Goal: Task Accomplishment & Management: Use online tool/utility

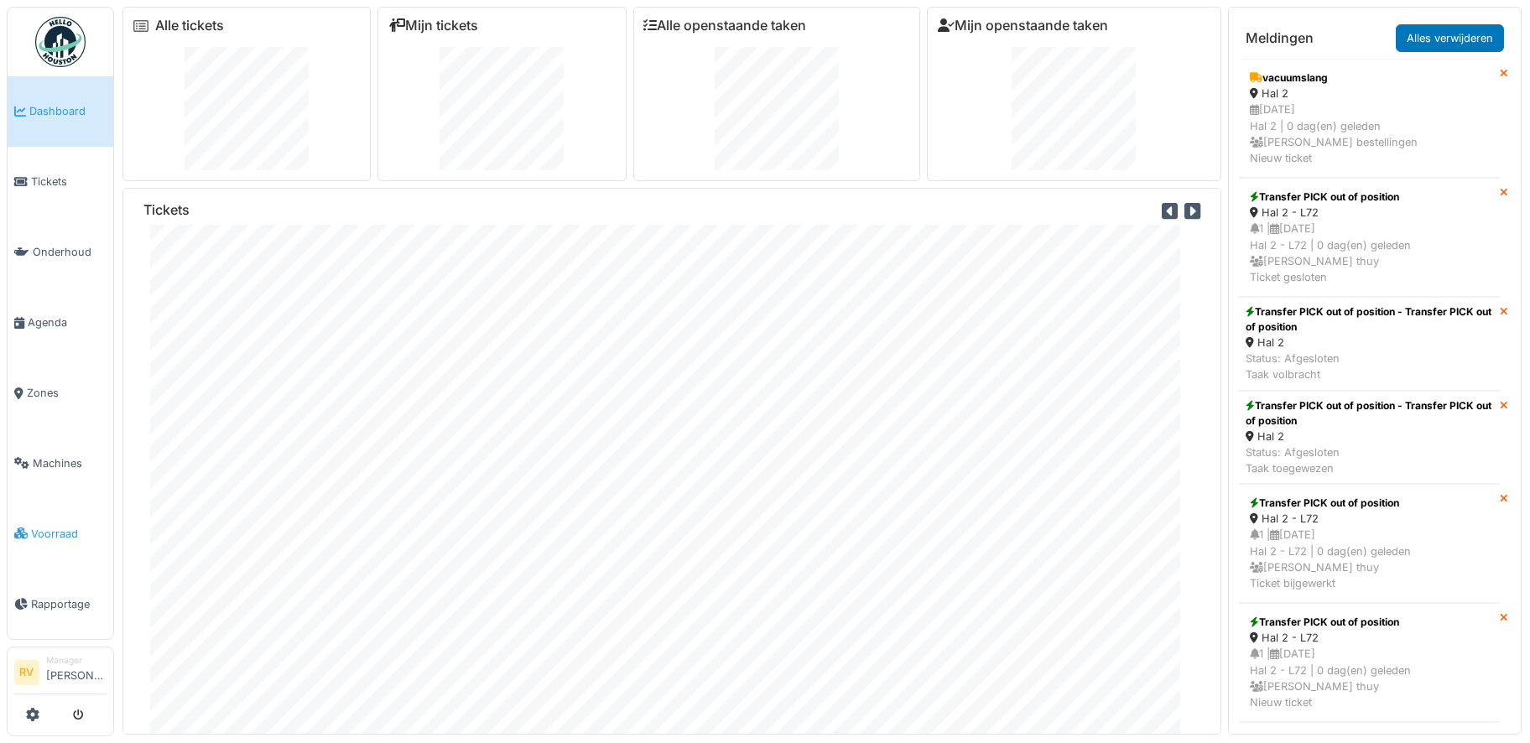
click at [52, 526] on span "Voorraad" at bounding box center [68, 534] width 75 height 16
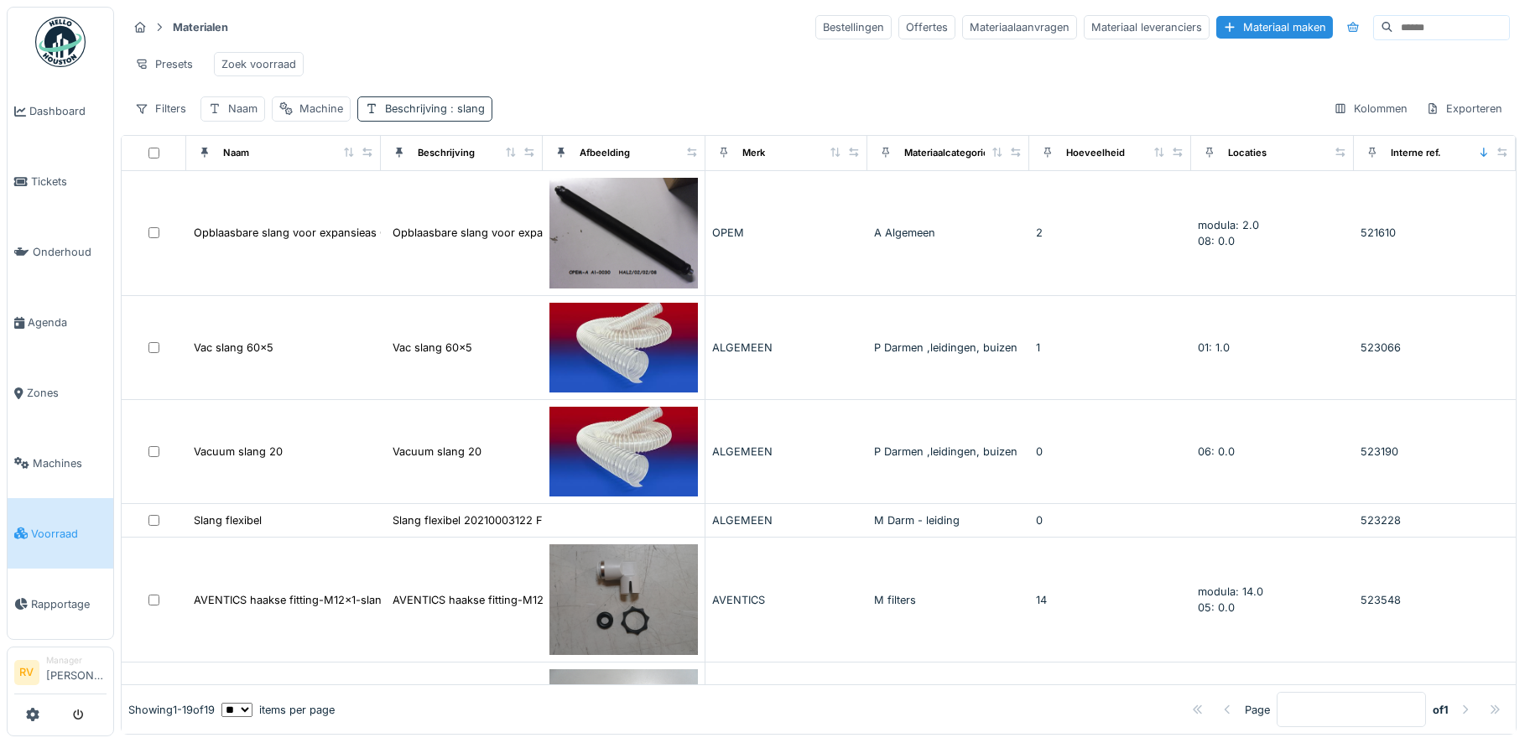
click at [415, 112] on div "Beschrijving : slang" at bounding box center [424, 108] width 135 height 24
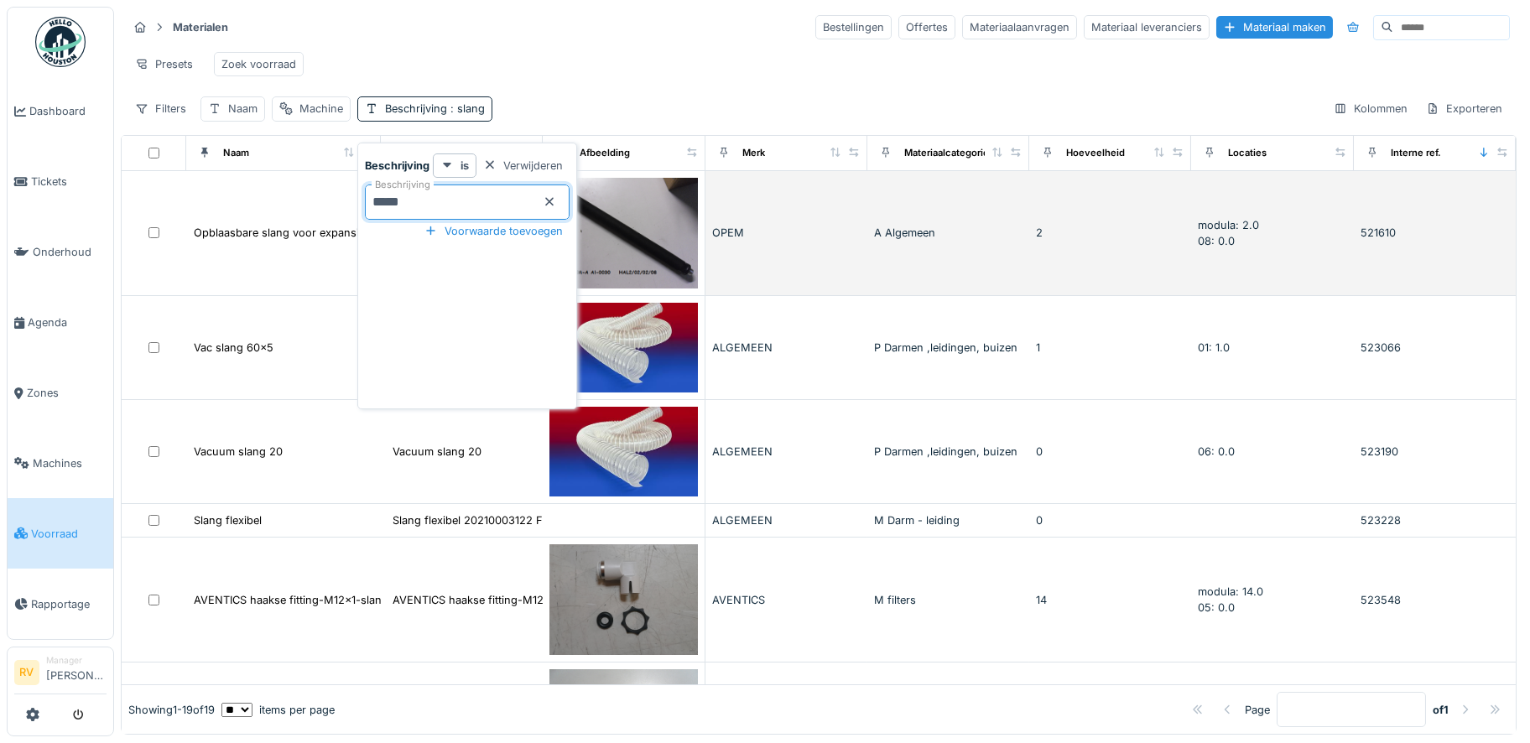
drag, startPoint x: 440, startPoint y: 196, endPoint x: 344, endPoint y: 199, distance: 95.7
click at [346, 199] on body "Dashboard Tickets Onderhoud [GEOGRAPHIC_DATA] Zones Machines Voorraad Rapportag…" at bounding box center [765, 371] width 1530 height 743
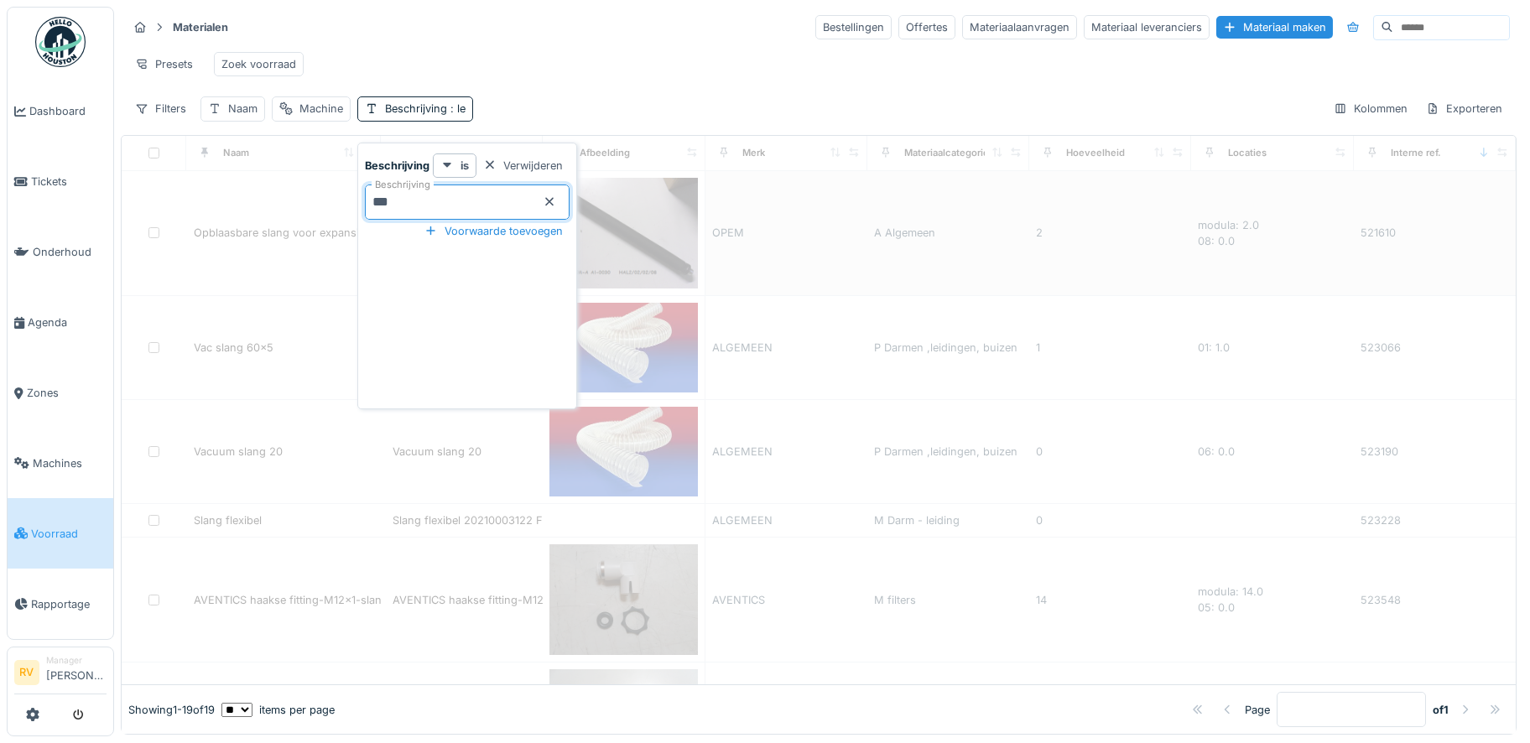
type input "***"
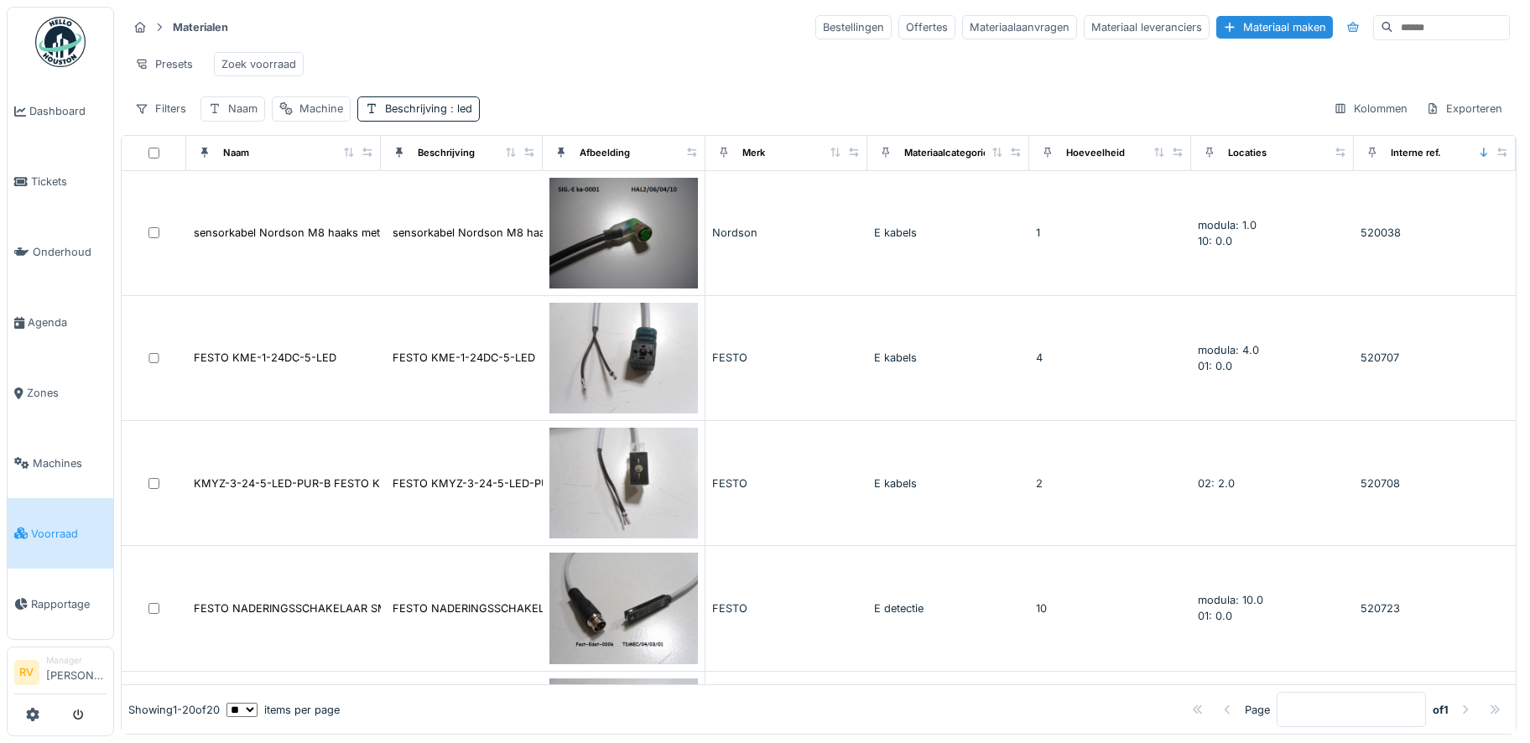
click at [573, 70] on div "Presets Zoek voorraad" at bounding box center [818, 64] width 1382 height 38
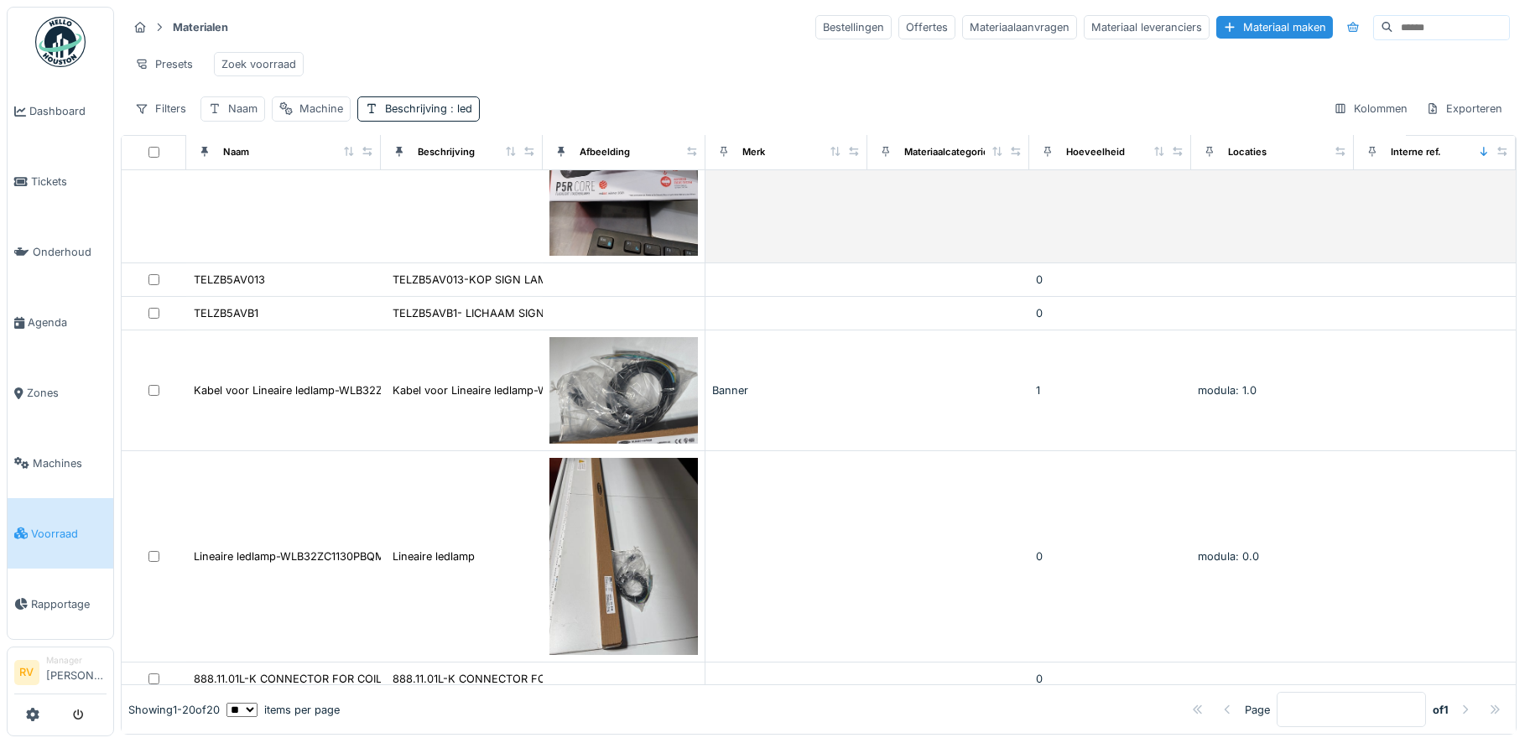
scroll to position [11, 0]
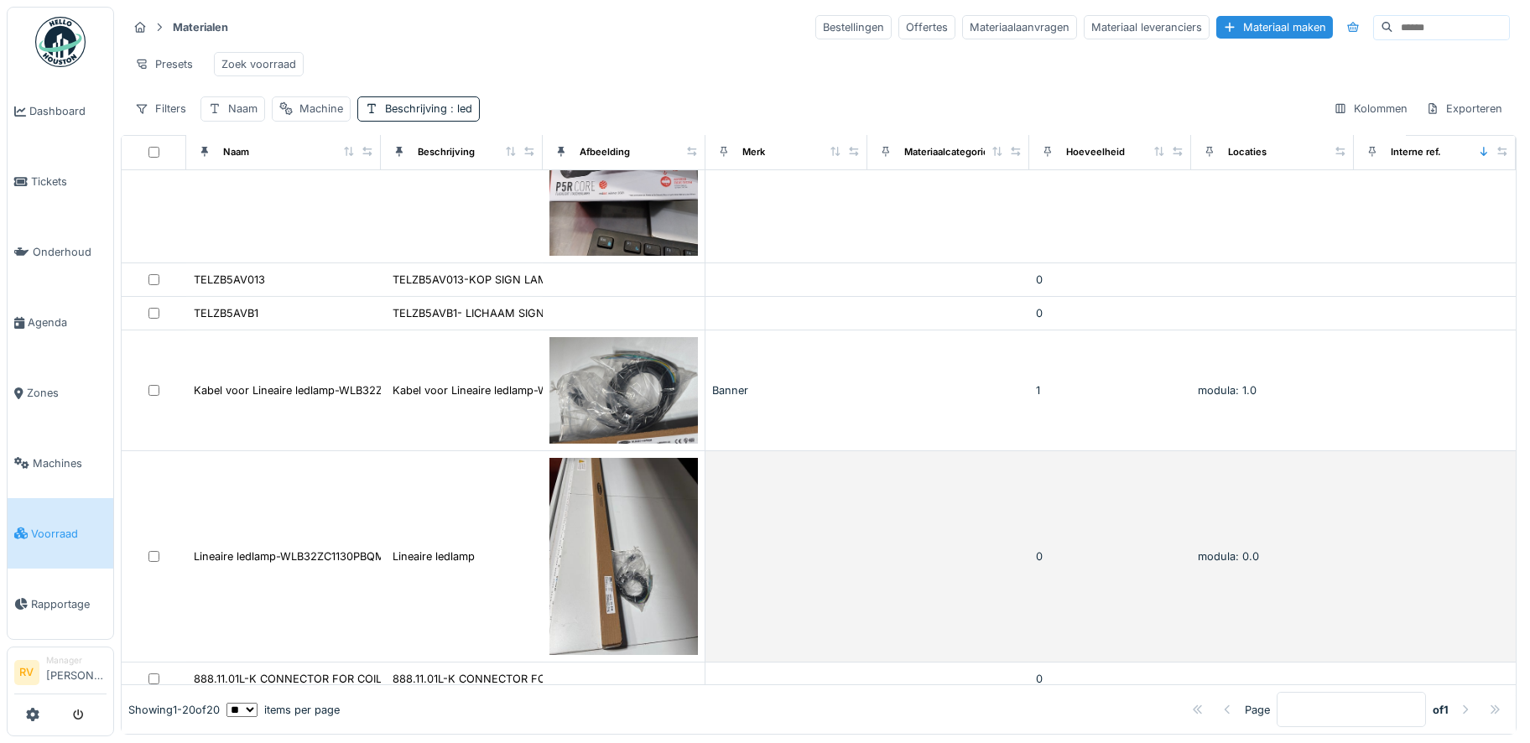
click at [596, 510] on img at bounding box center [623, 556] width 148 height 197
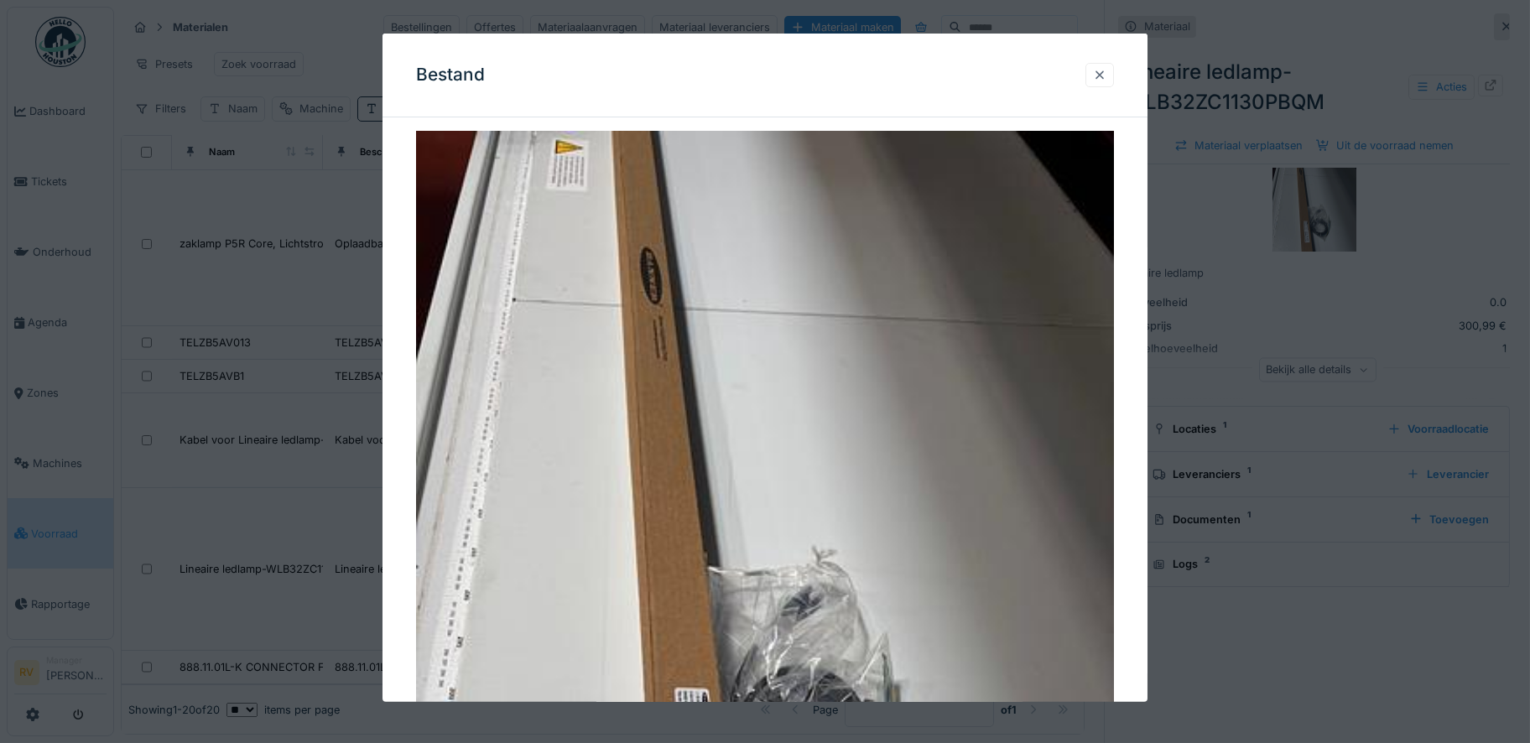
click at [1106, 77] on div at bounding box center [1099, 75] width 13 height 16
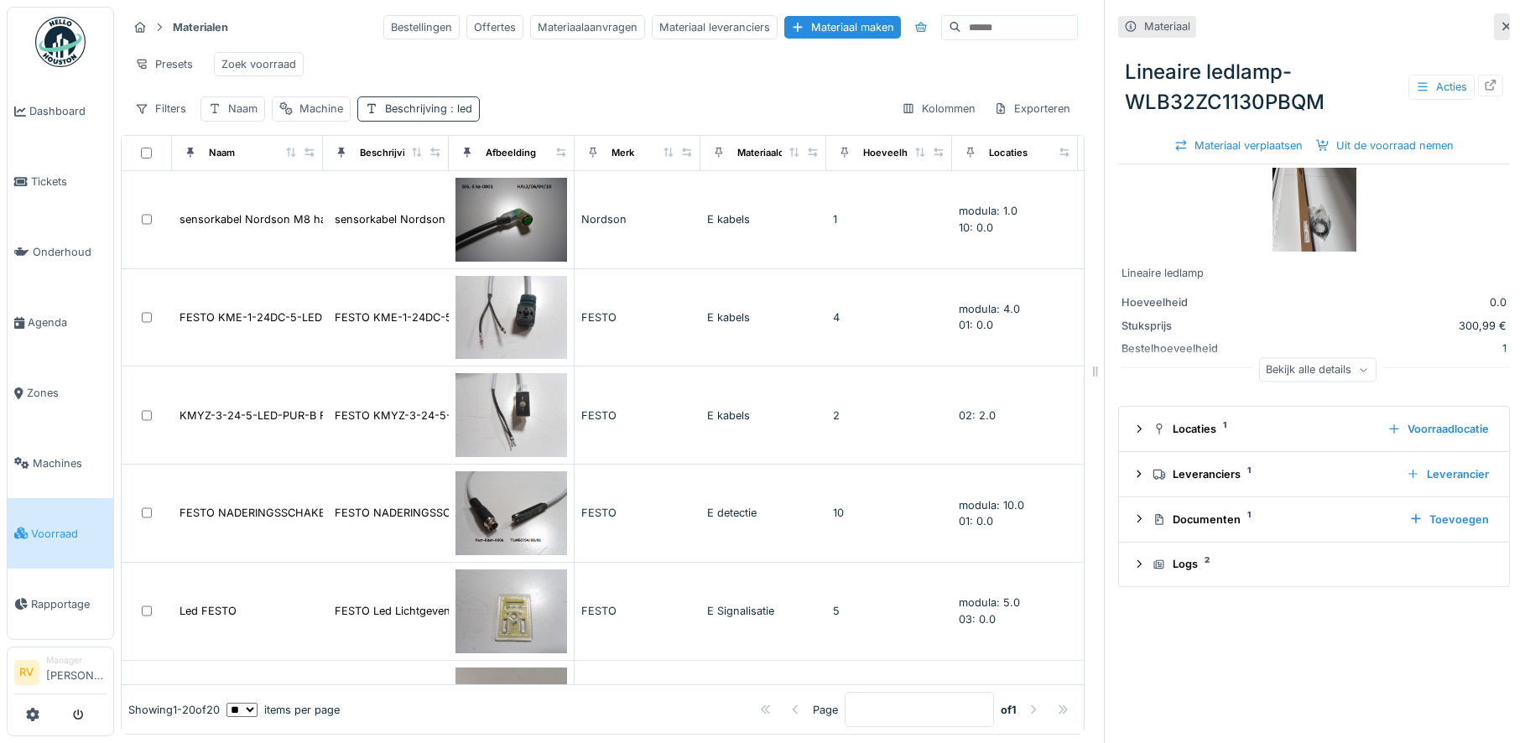
click at [453, 115] on span ": led" at bounding box center [459, 108] width 25 height 13
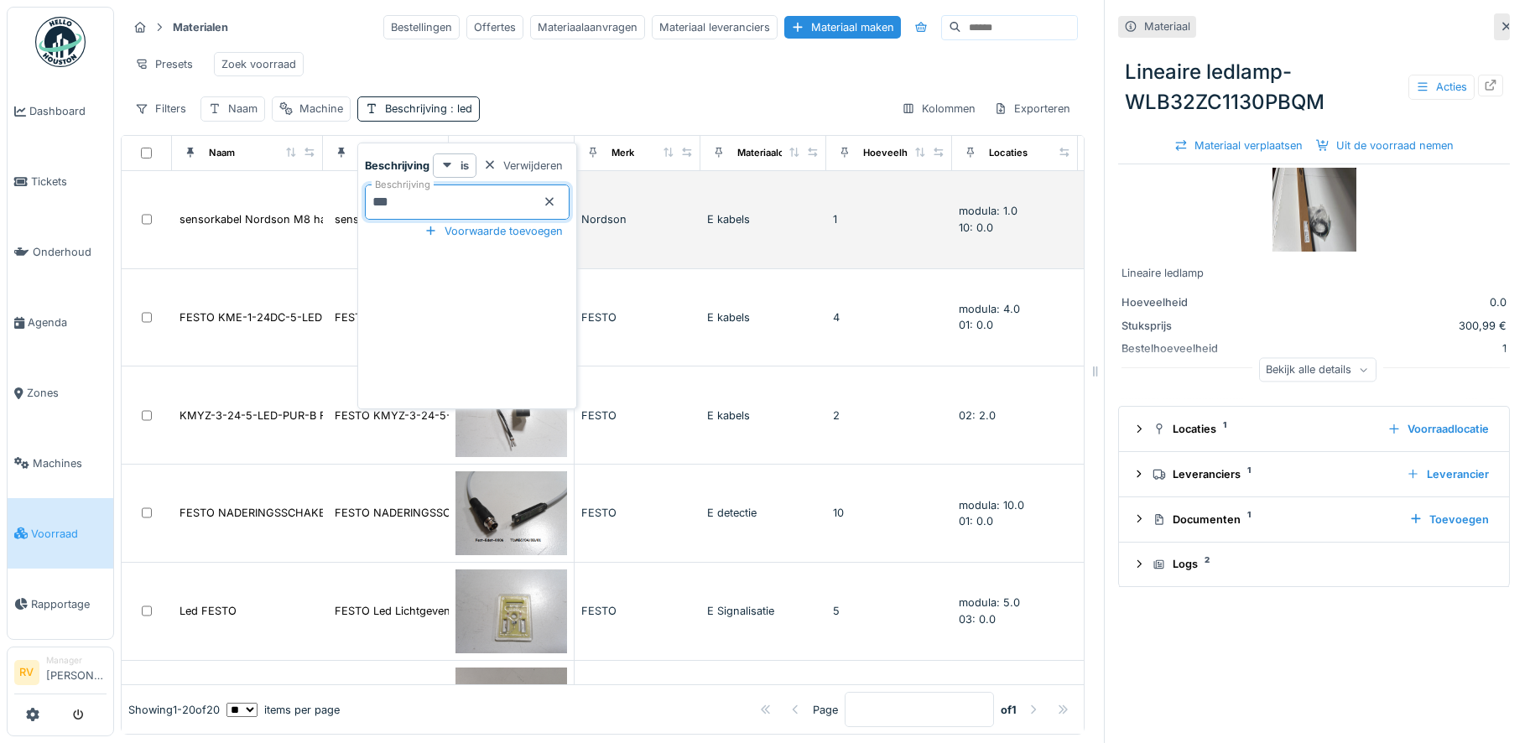
drag, startPoint x: 435, startPoint y: 203, endPoint x: 353, endPoint y: 200, distance: 82.3
click at [353, 200] on body "Dashboard Tickets Onderhoud Agenda Zones Machines Voorraad Rapportage RV Manage…" at bounding box center [765, 371] width 1530 height 743
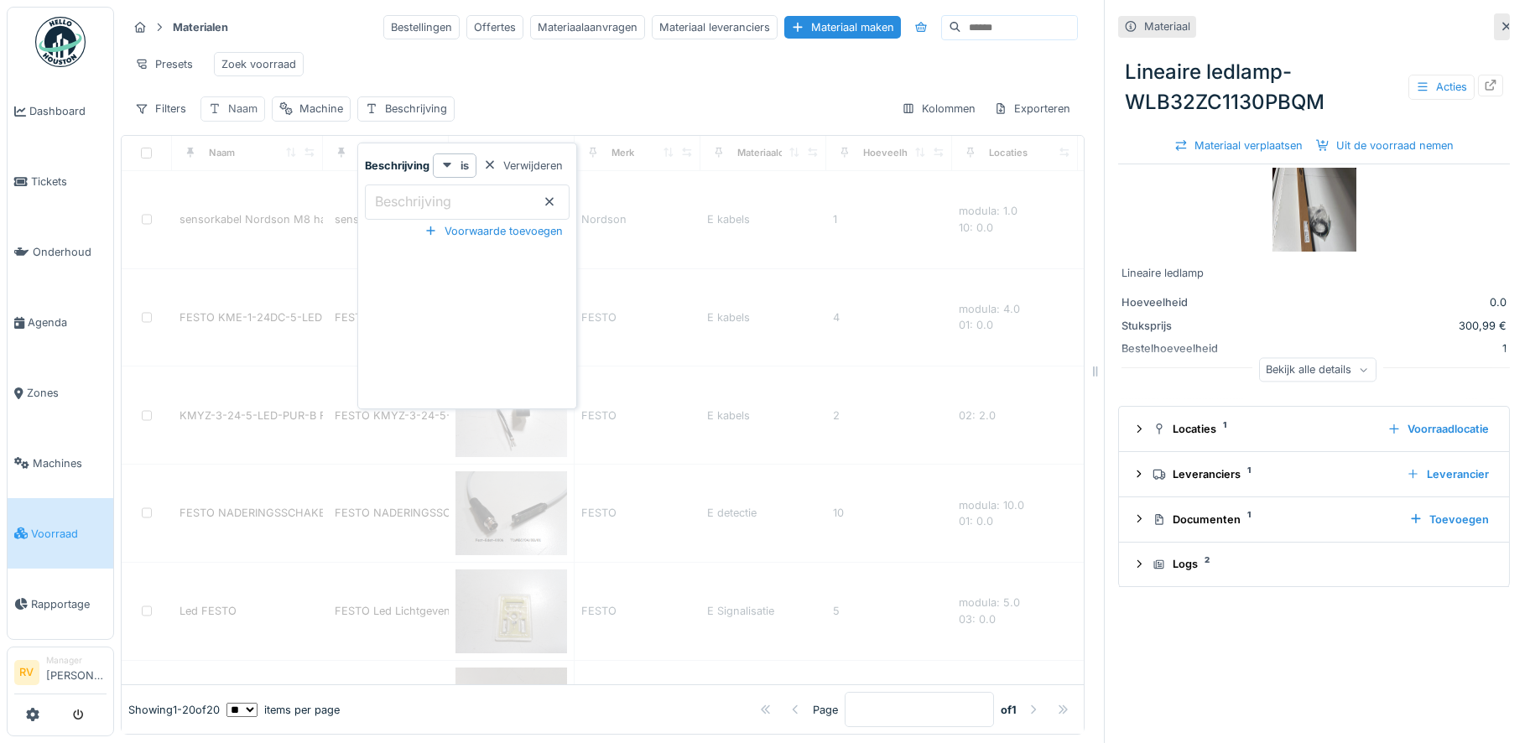
click at [247, 117] on div "Naam" at bounding box center [242, 109] width 29 height 16
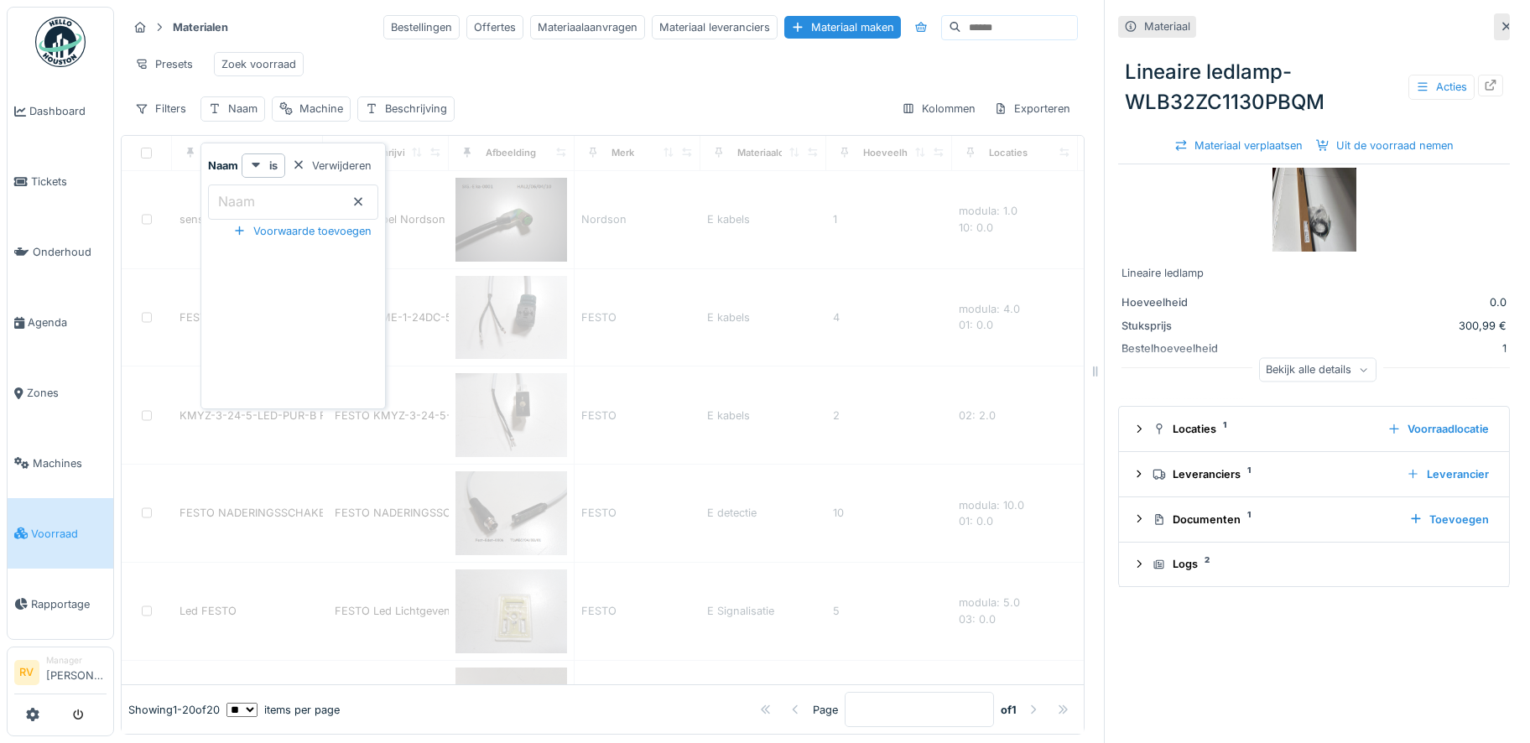
click at [273, 205] on input "Naam" at bounding box center [293, 202] width 170 height 35
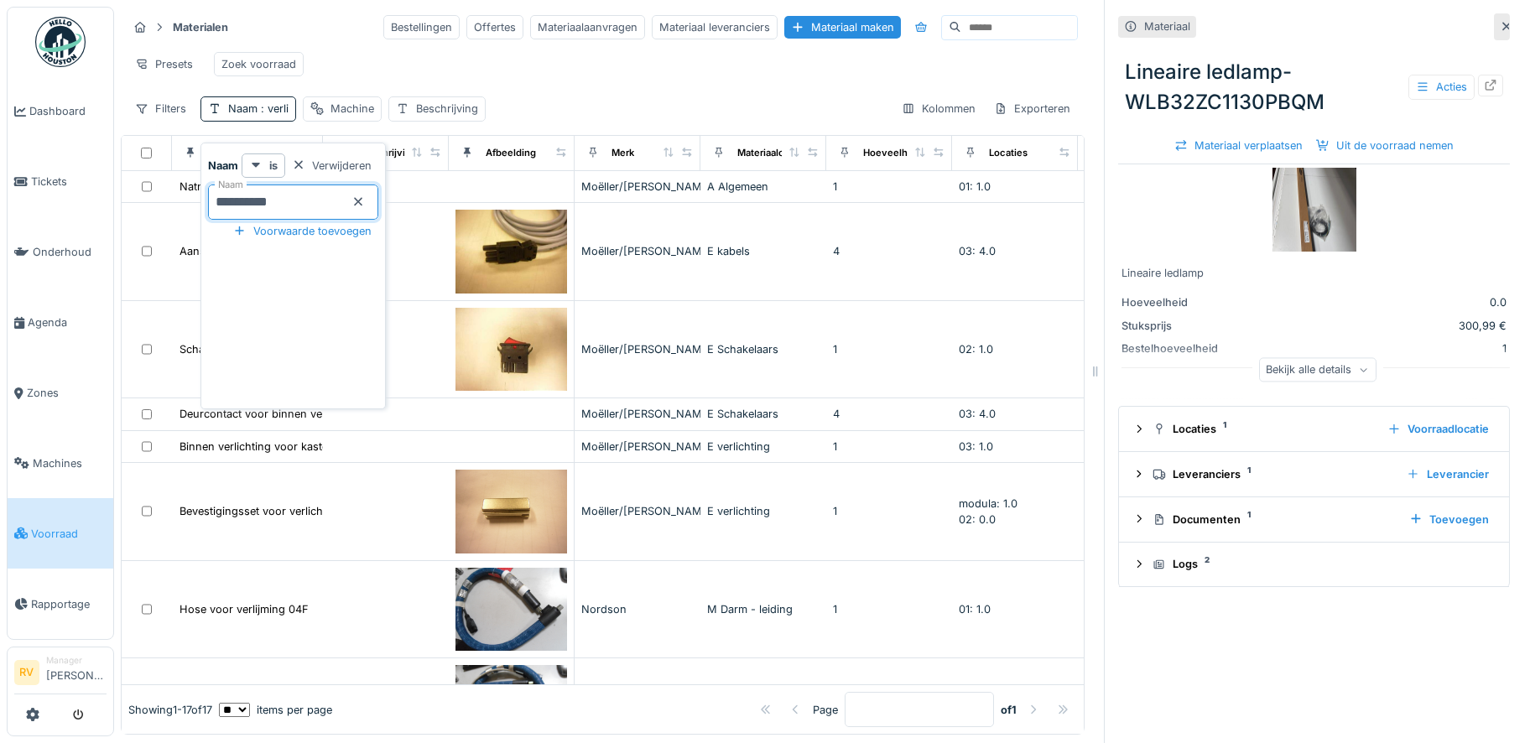
type input "**********"
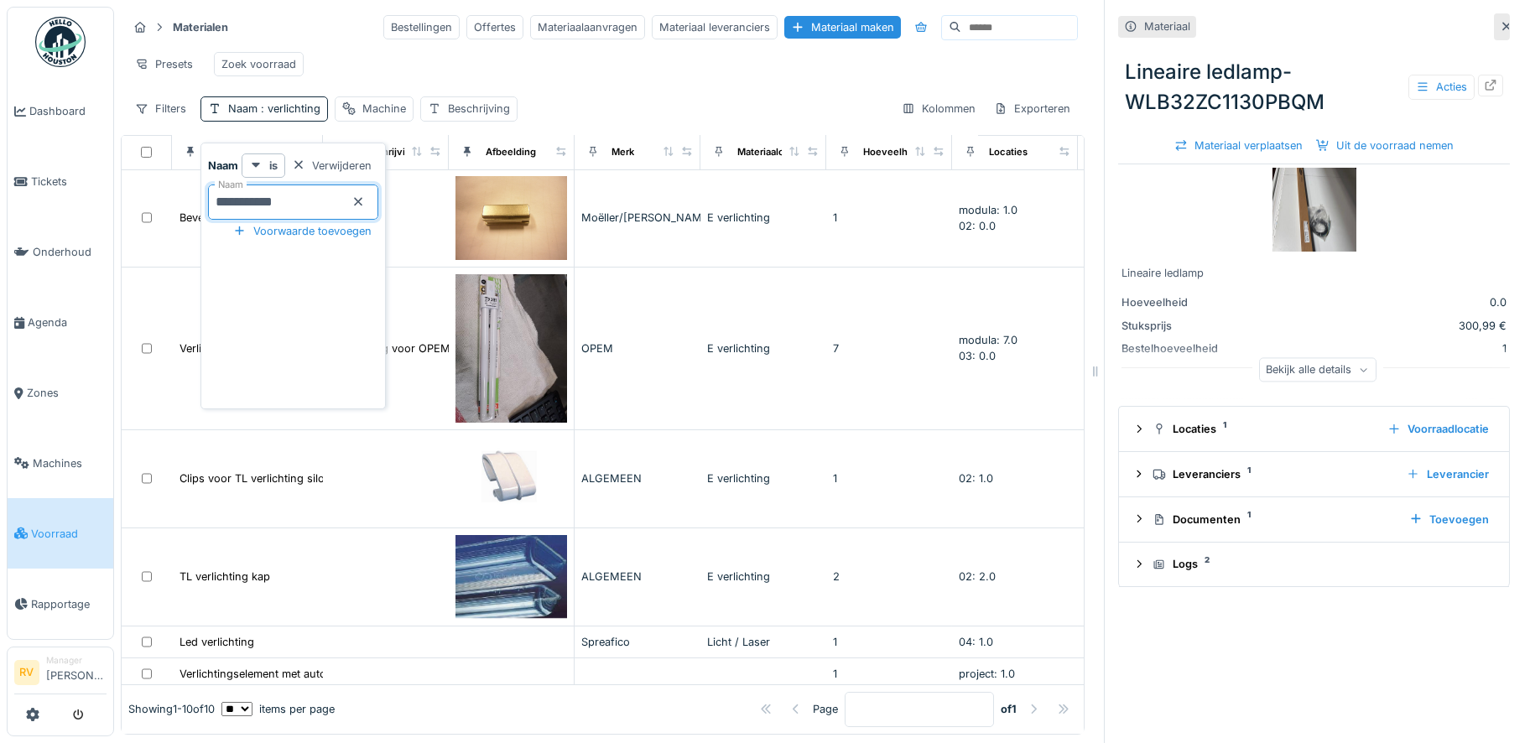
scroll to position [238, 0]
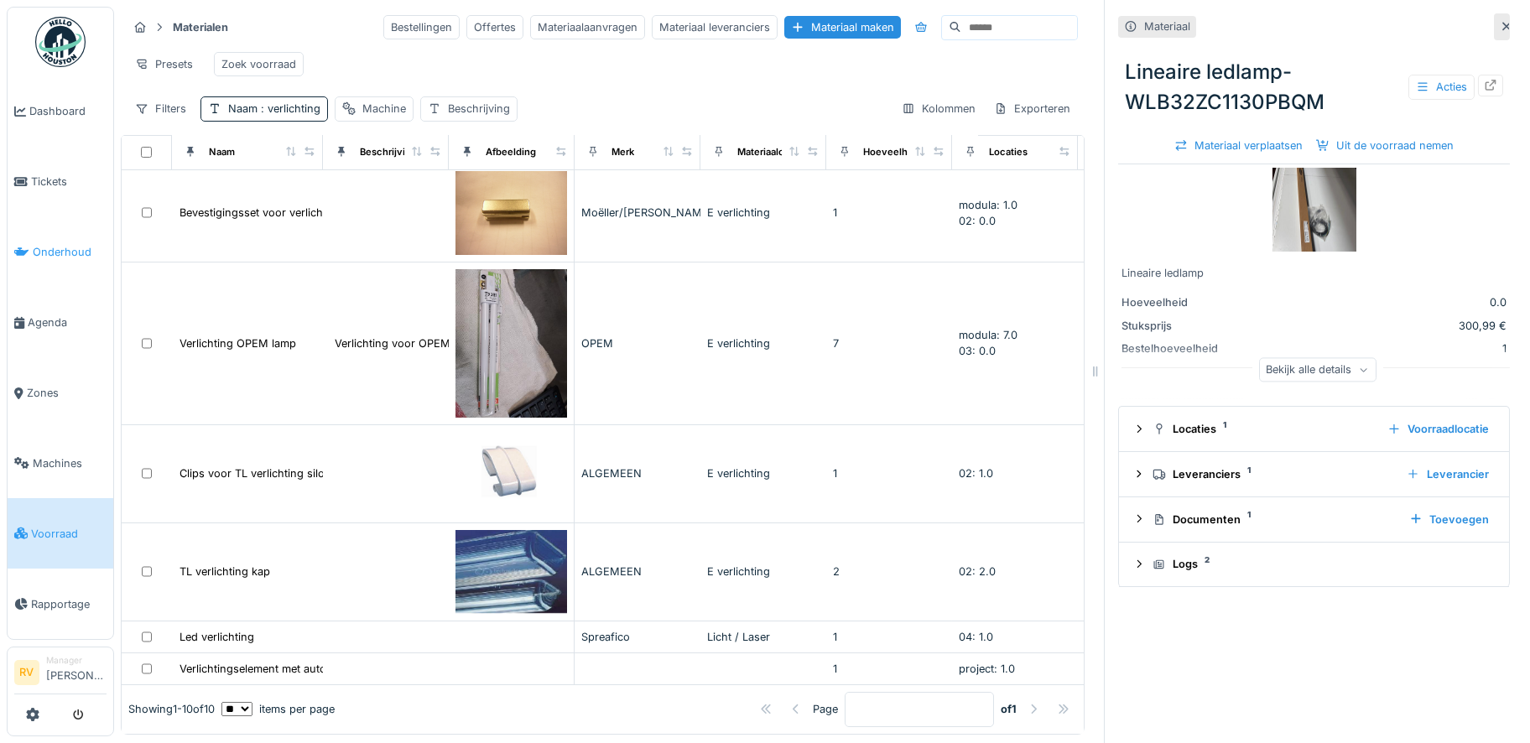
click at [107, 237] on link "Onderhoud" at bounding box center [61, 252] width 106 height 70
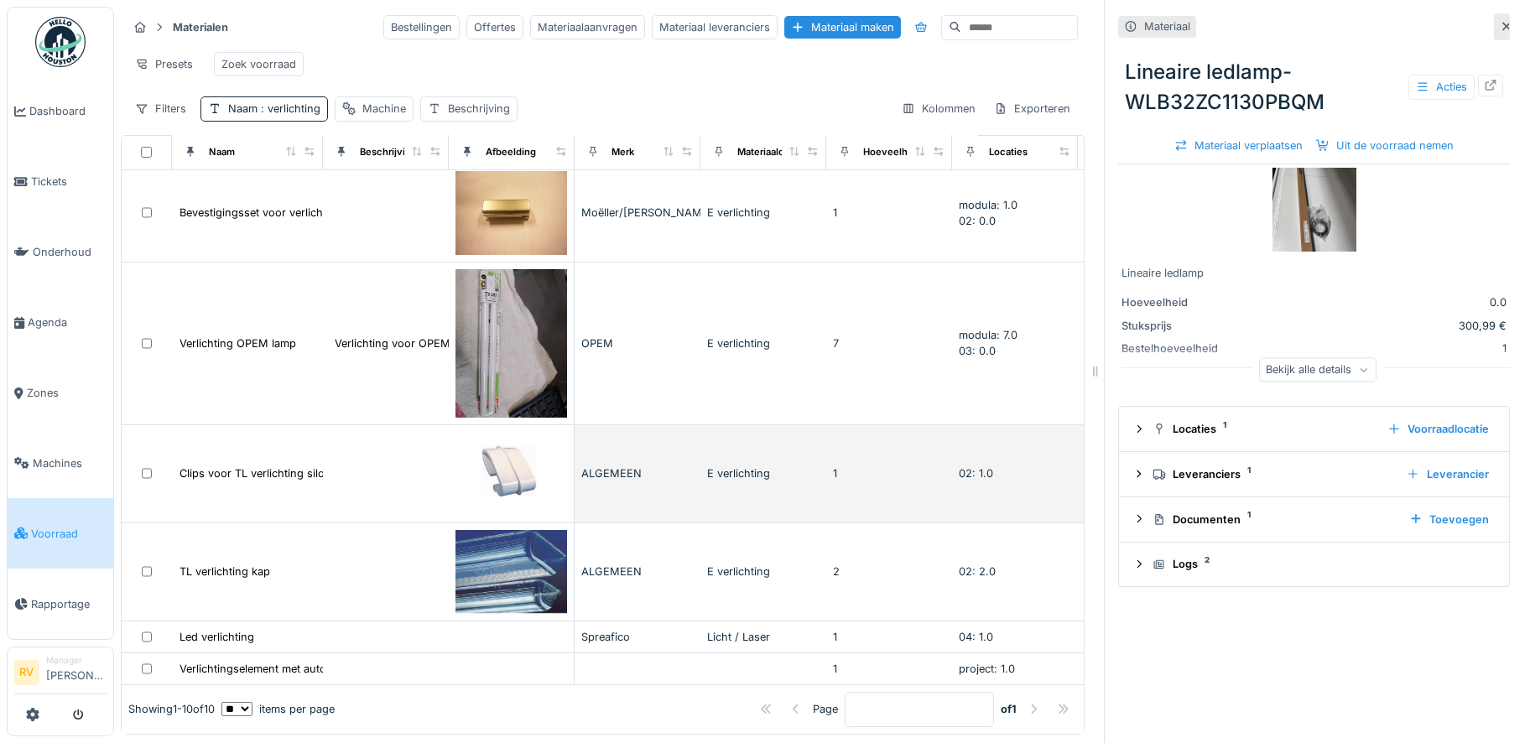
scroll to position [0, 0]
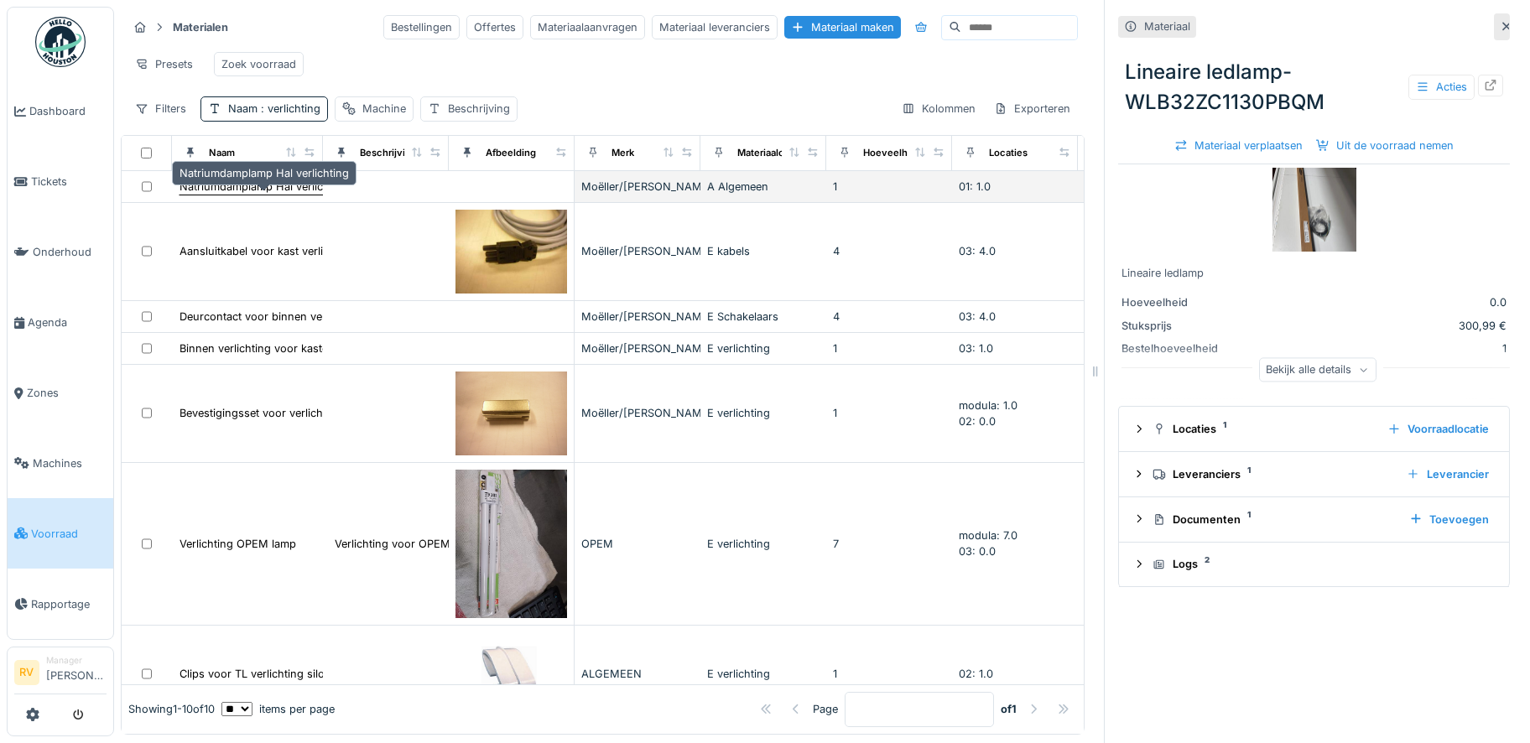
click at [267, 195] on div "Natriumdamplamp Hal verlichting" at bounding box center [263, 187] width 169 height 16
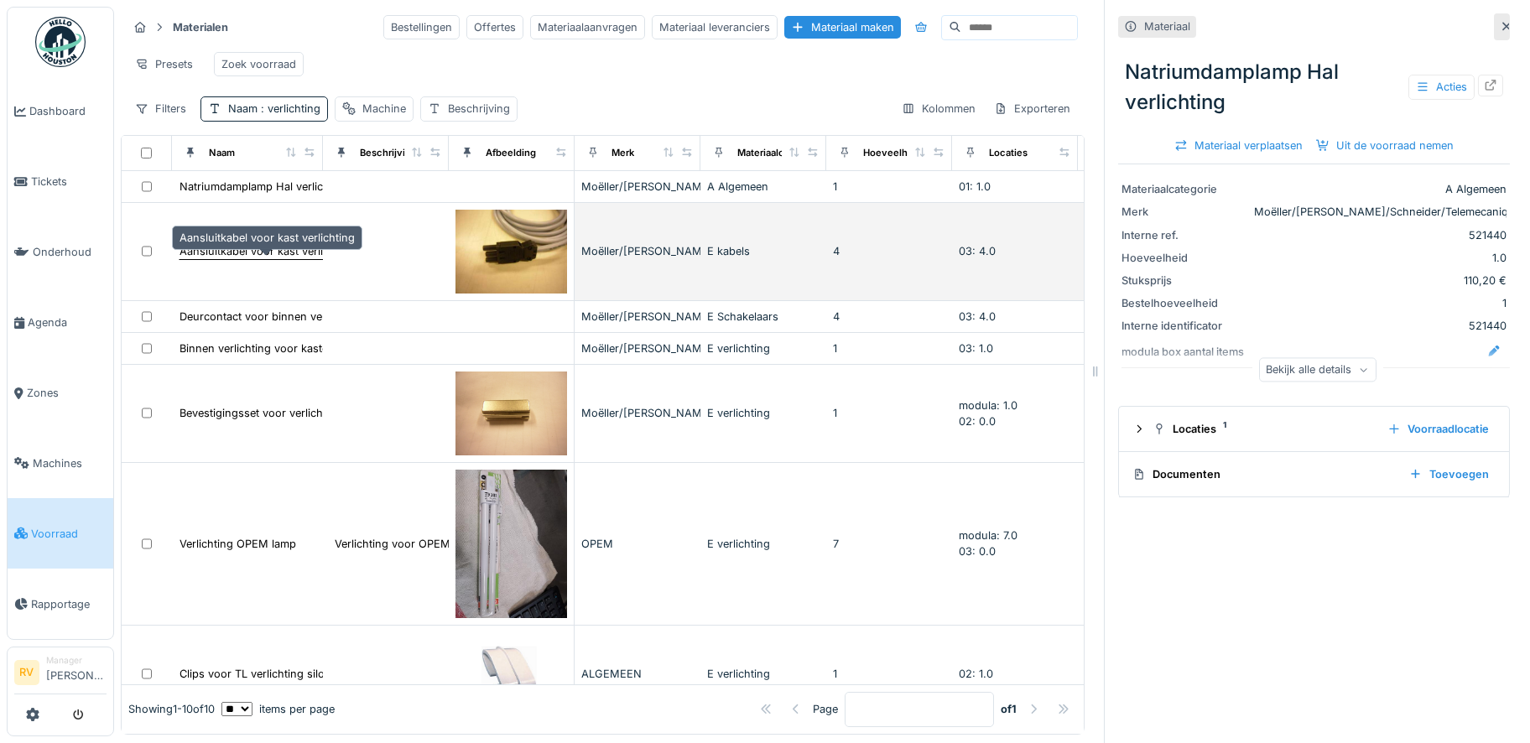
click at [248, 257] on div "Aansluitkabel voor kast verlichting" at bounding box center [266, 251] width 175 height 16
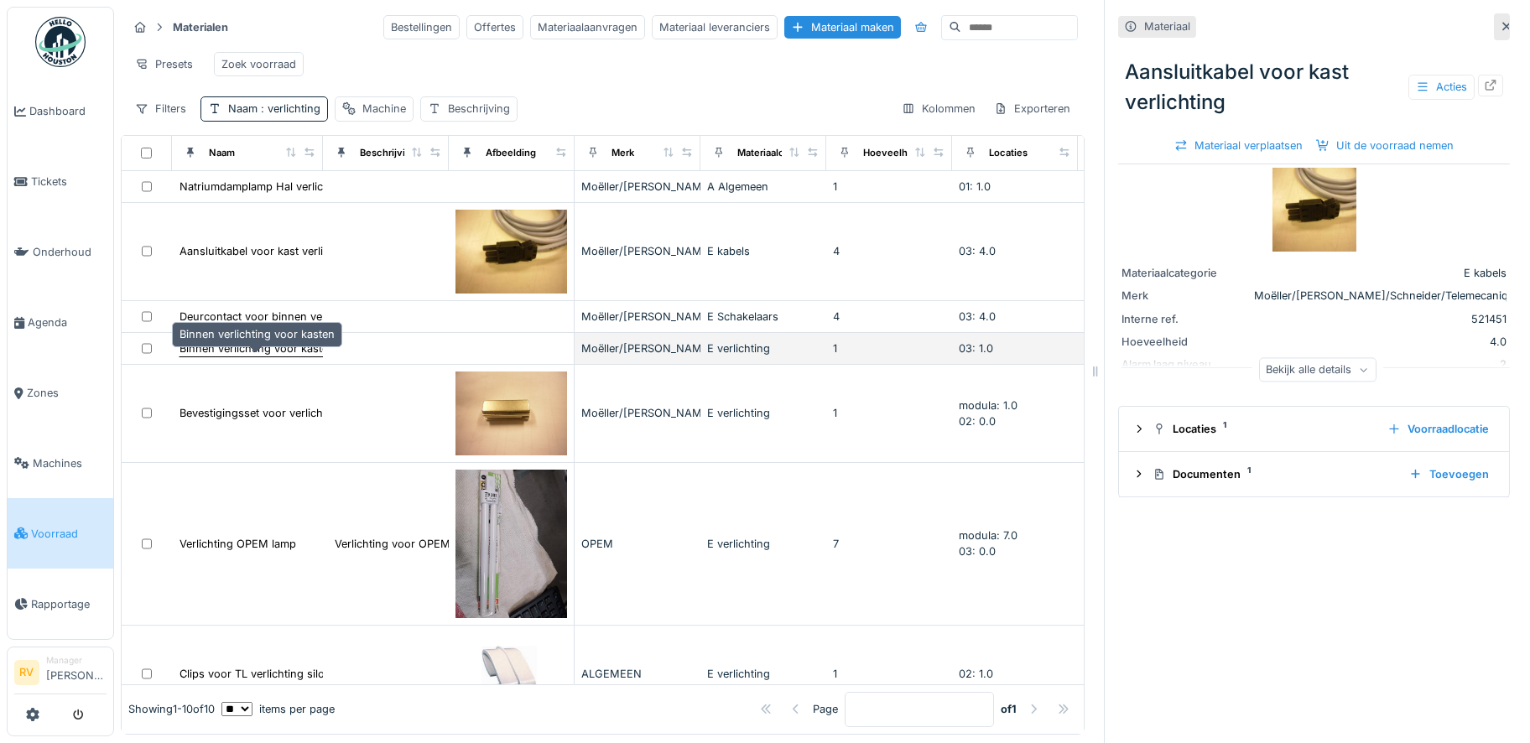
click at [254, 356] on div "Binnen verlichting voor kasten" at bounding box center [256, 349] width 155 height 16
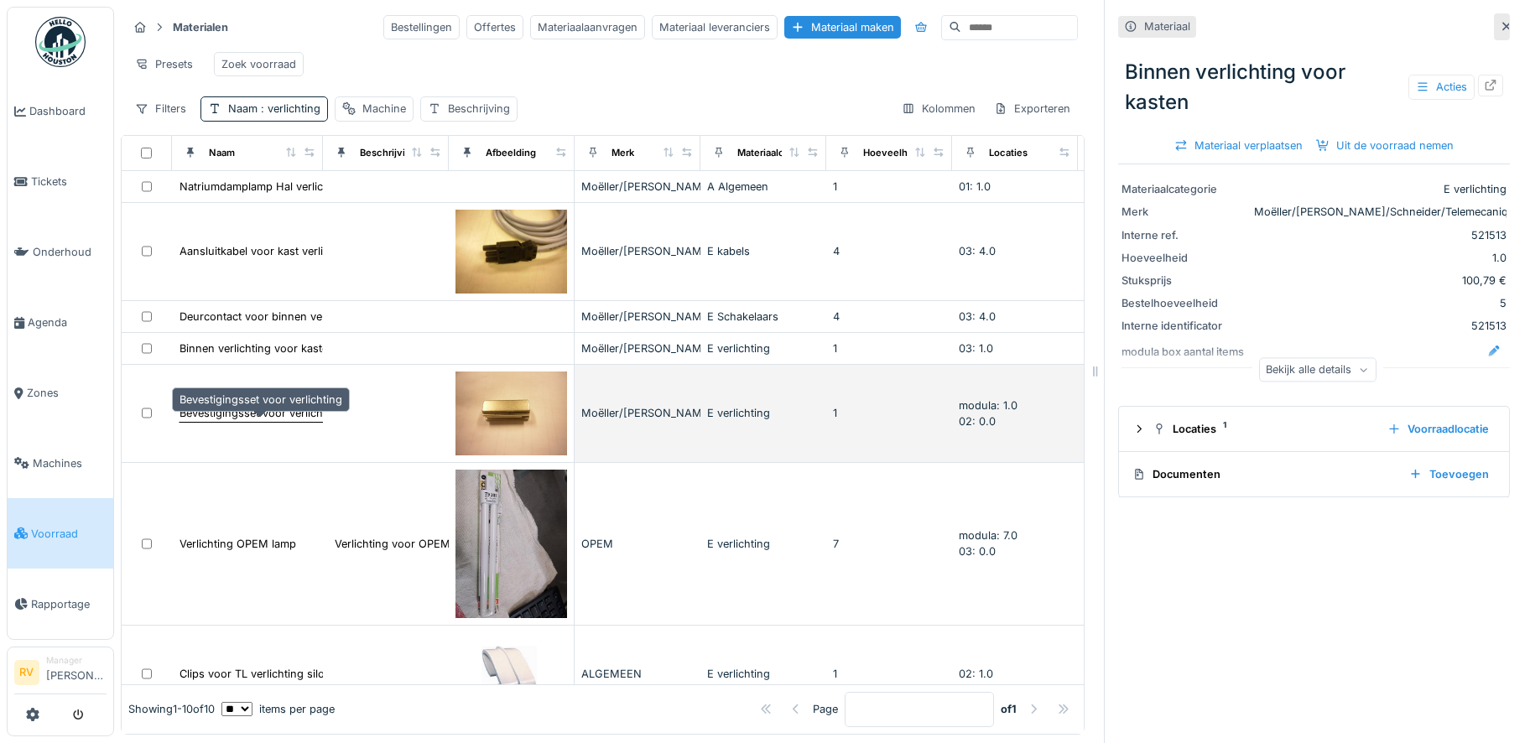
click at [273, 422] on div "Bevestigingsset voor verlichting" at bounding box center [261, 413] width 164 height 18
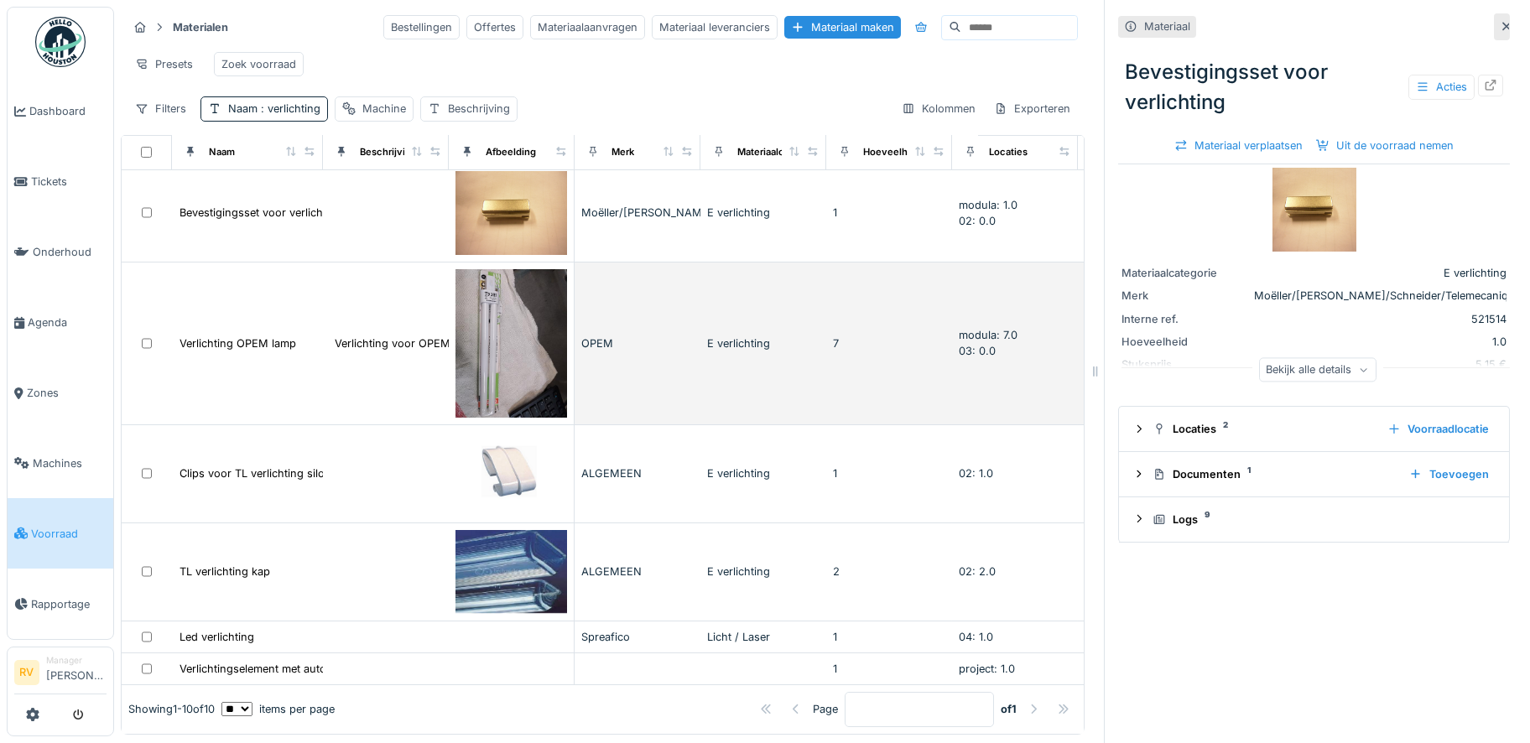
scroll to position [13, 0]
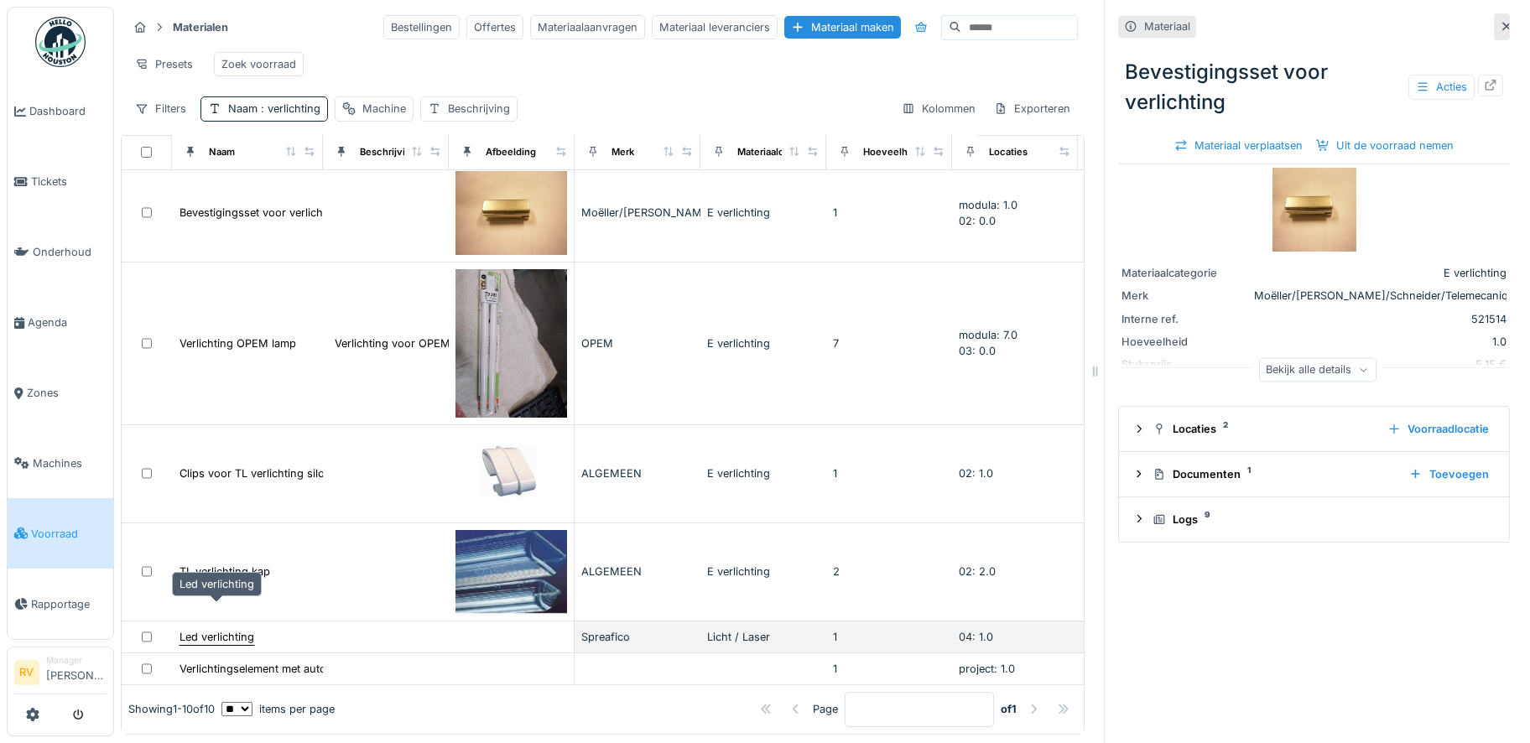
click at [234, 629] on div "Led verlichting" at bounding box center [216, 637] width 75 height 16
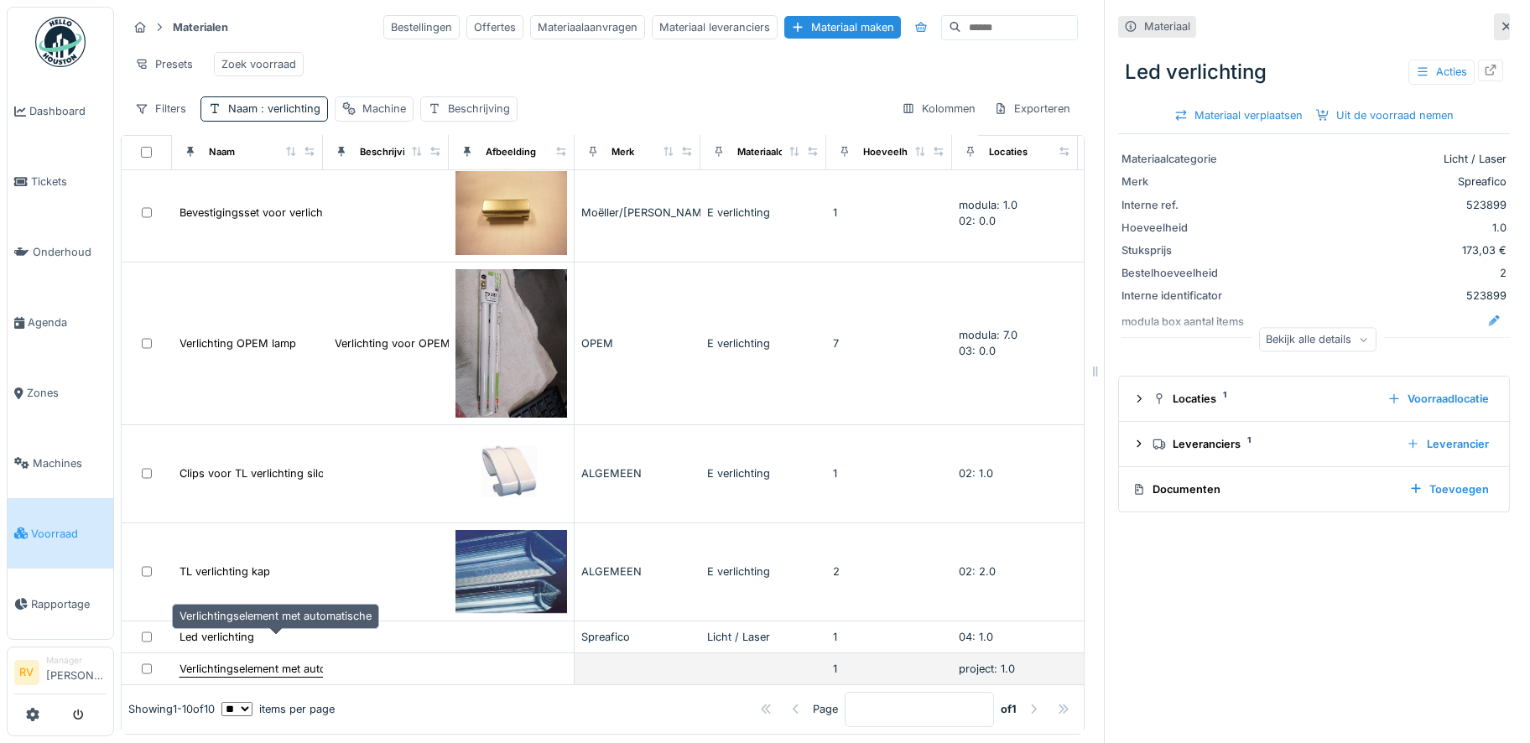
click at [219, 661] on div "Verlichtingselement met automatische" at bounding box center [275, 669] width 192 height 16
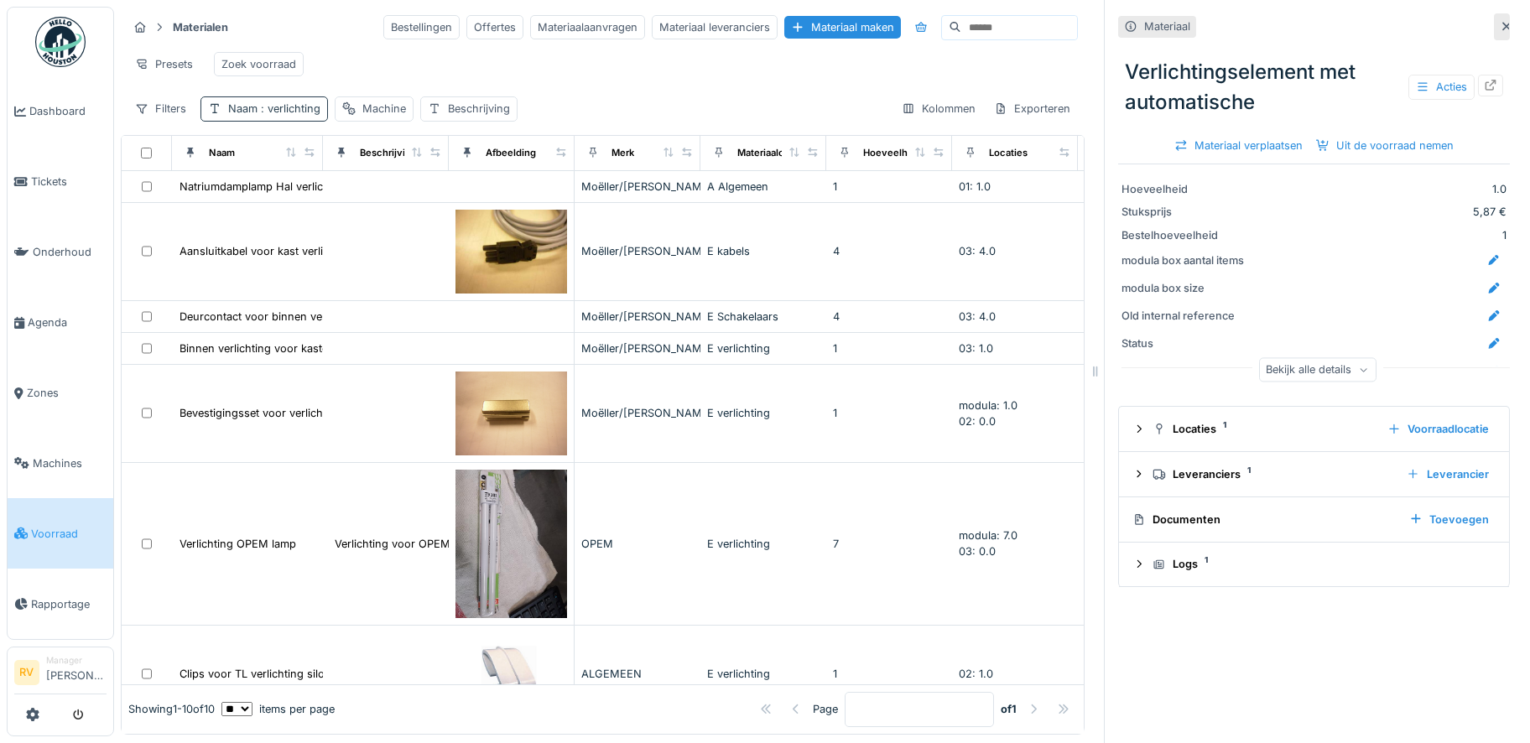
click at [281, 115] on span ": verlichting" at bounding box center [289, 108] width 63 height 13
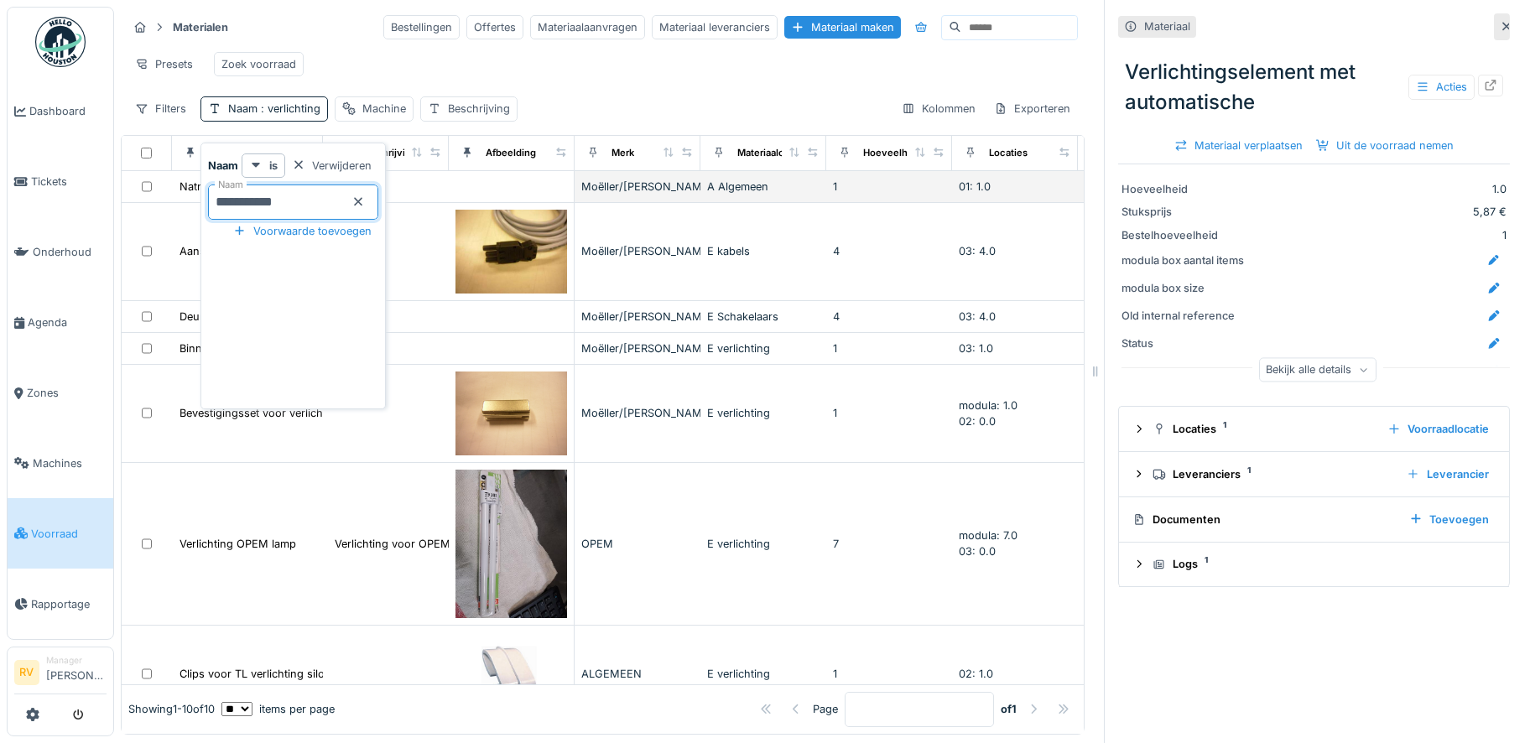
drag, startPoint x: 289, startPoint y: 203, endPoint x: 175, endPoint y: 198, distance: 113.3
click at [175, 198] on body "Dashboard Tickets Onderhoud Agenda Zones Machines Voorraad Rapportage RV Manage…" at bounding box center [765, 371] width 1530 height 743
type input "***"
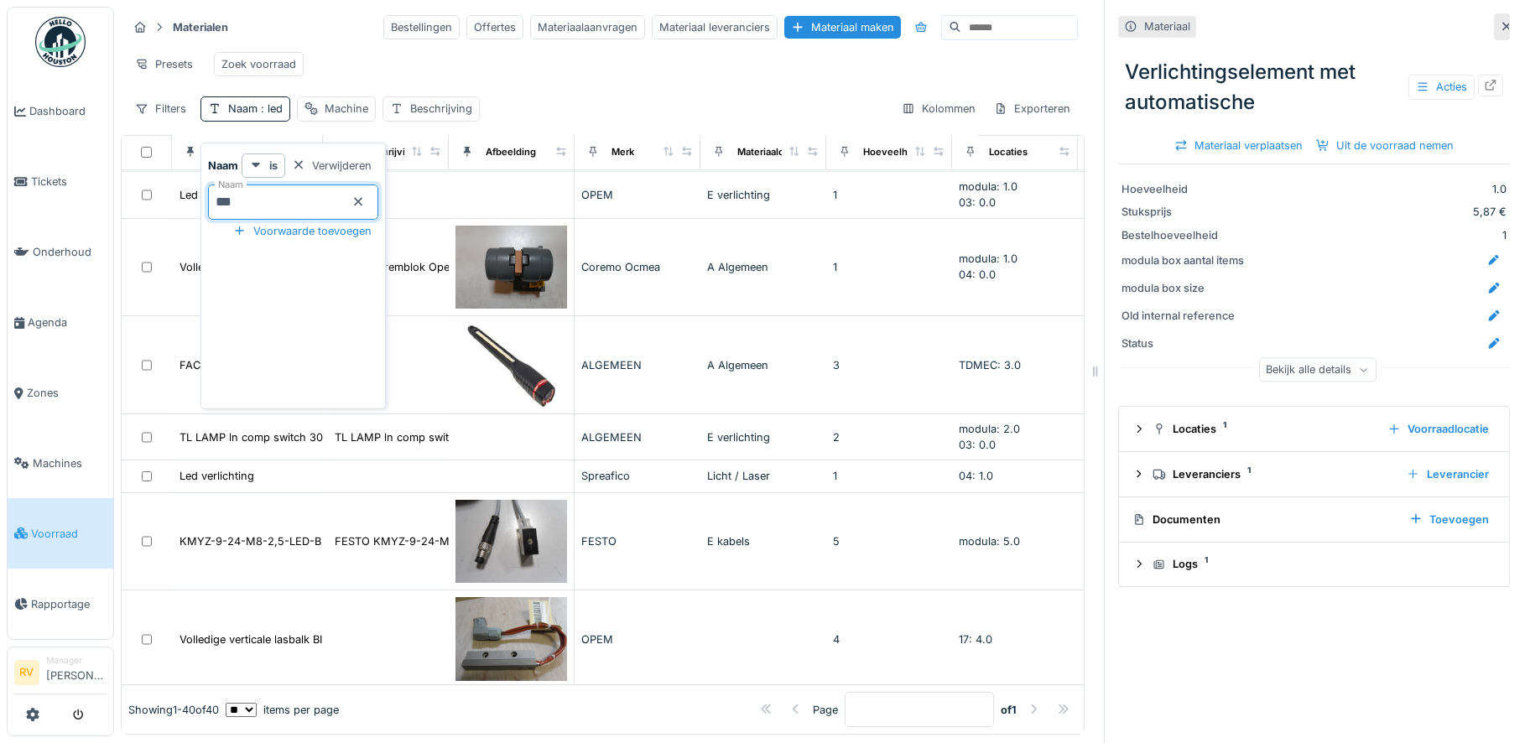
scroll to position [1678, 0]
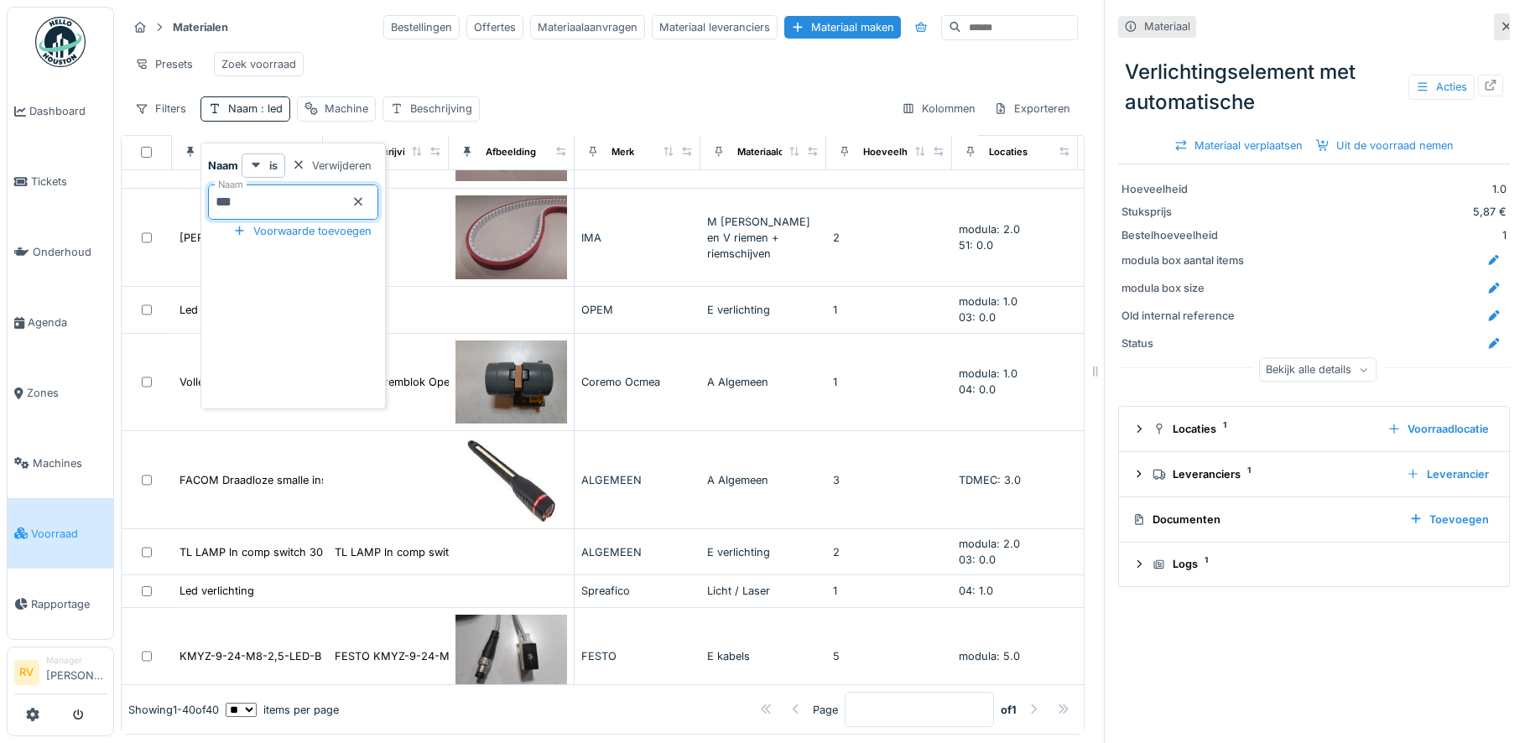
click at [498, 68] on div "Presets Zoek voorraad" at bounding box center [602, 64] width 950 height 38
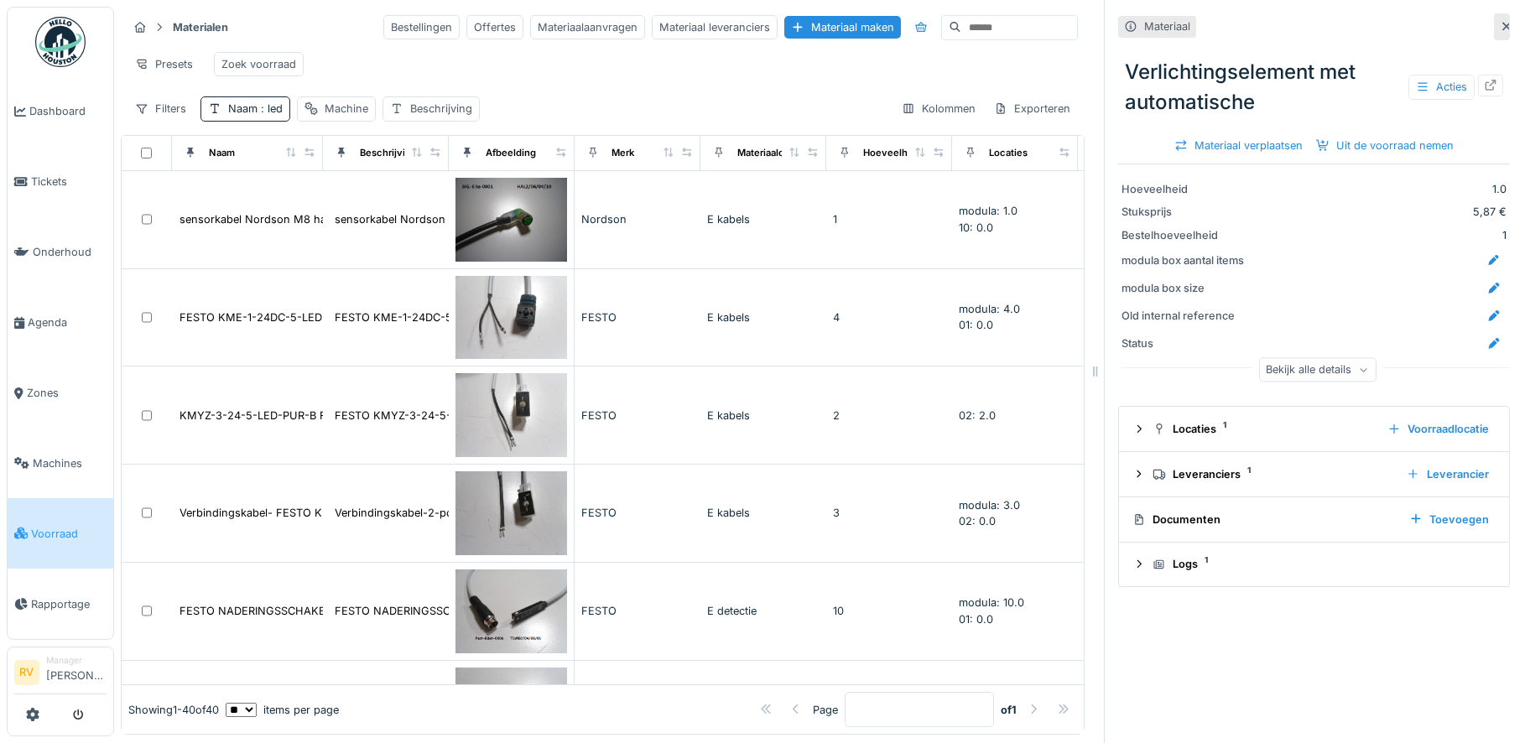
scroll to position [0, 0]
click at [248, 117] on div "Naam : led" at bounding box center [255, 109] width 55 height 16
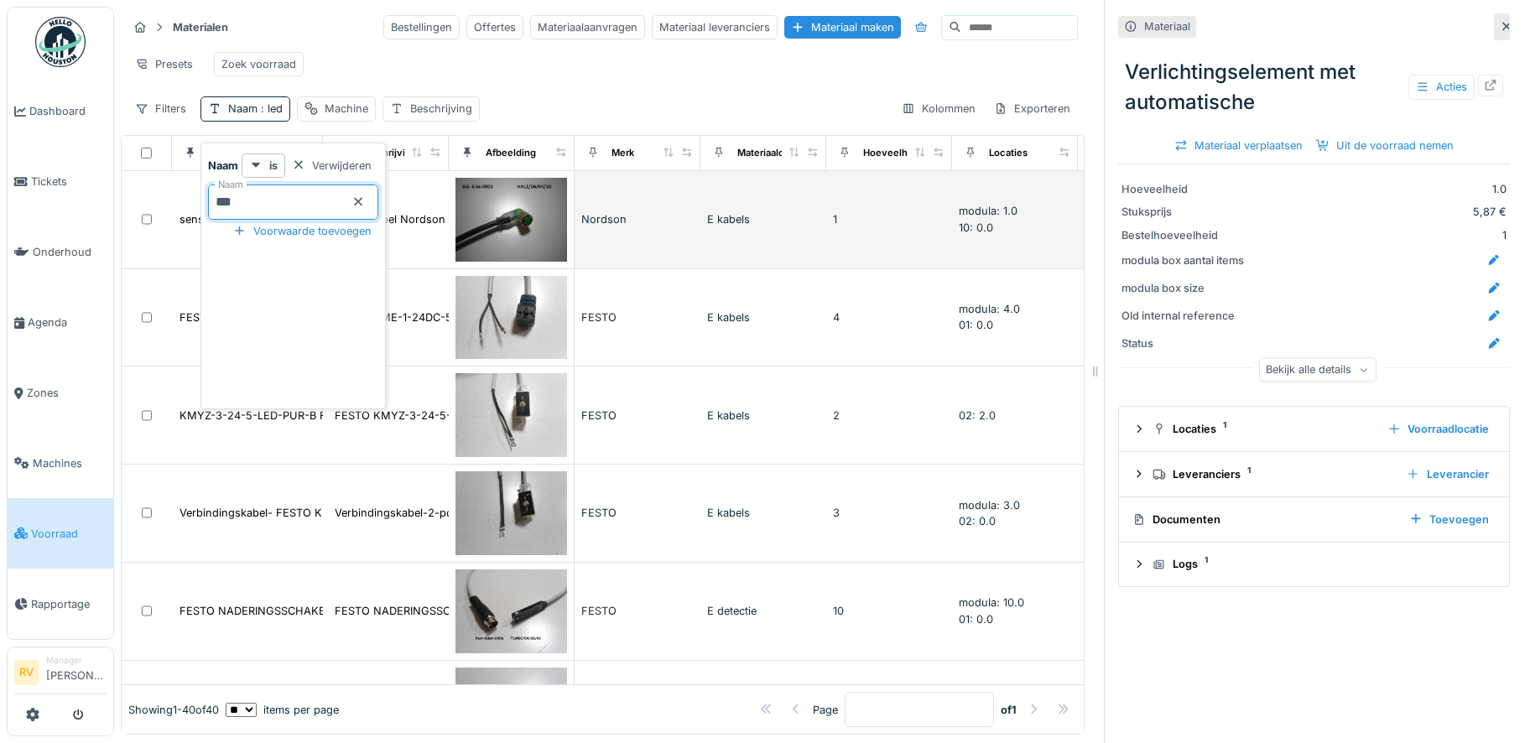
drag, startPoint x: 277, startPoint y: 204, endPoint x: 178, endPoint y: 198, distance: 99.2
click at [178, 198] on body "Dashboard Tickets Onderhoud Agenda Zones Machines Voorraad Rapportage RV Manage…" at bounding box center [765, 371] width 1530 height 743
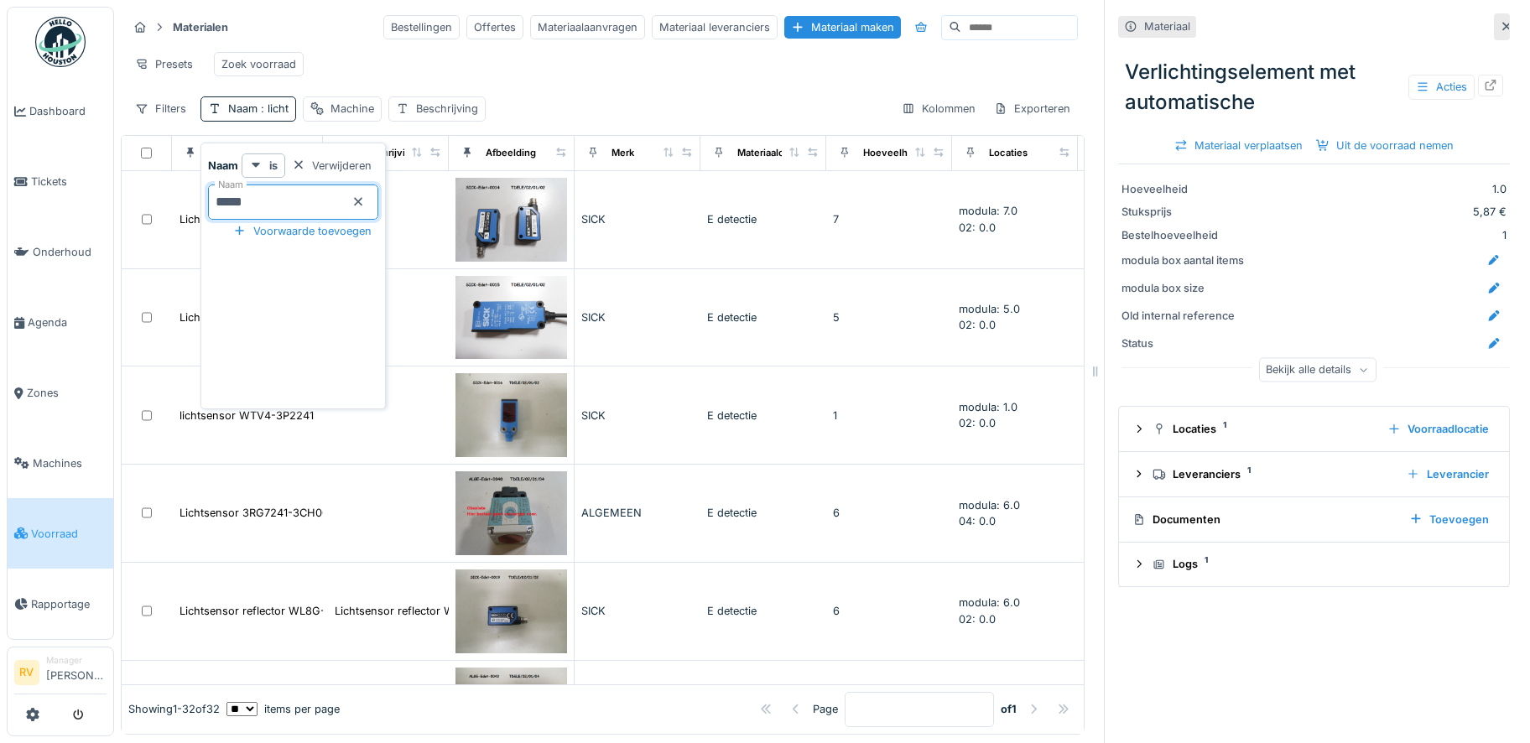
click at [273, 189] on input "*****" at bounding box center [293, 202] width 170 height 35
type input "*"
type input "**"
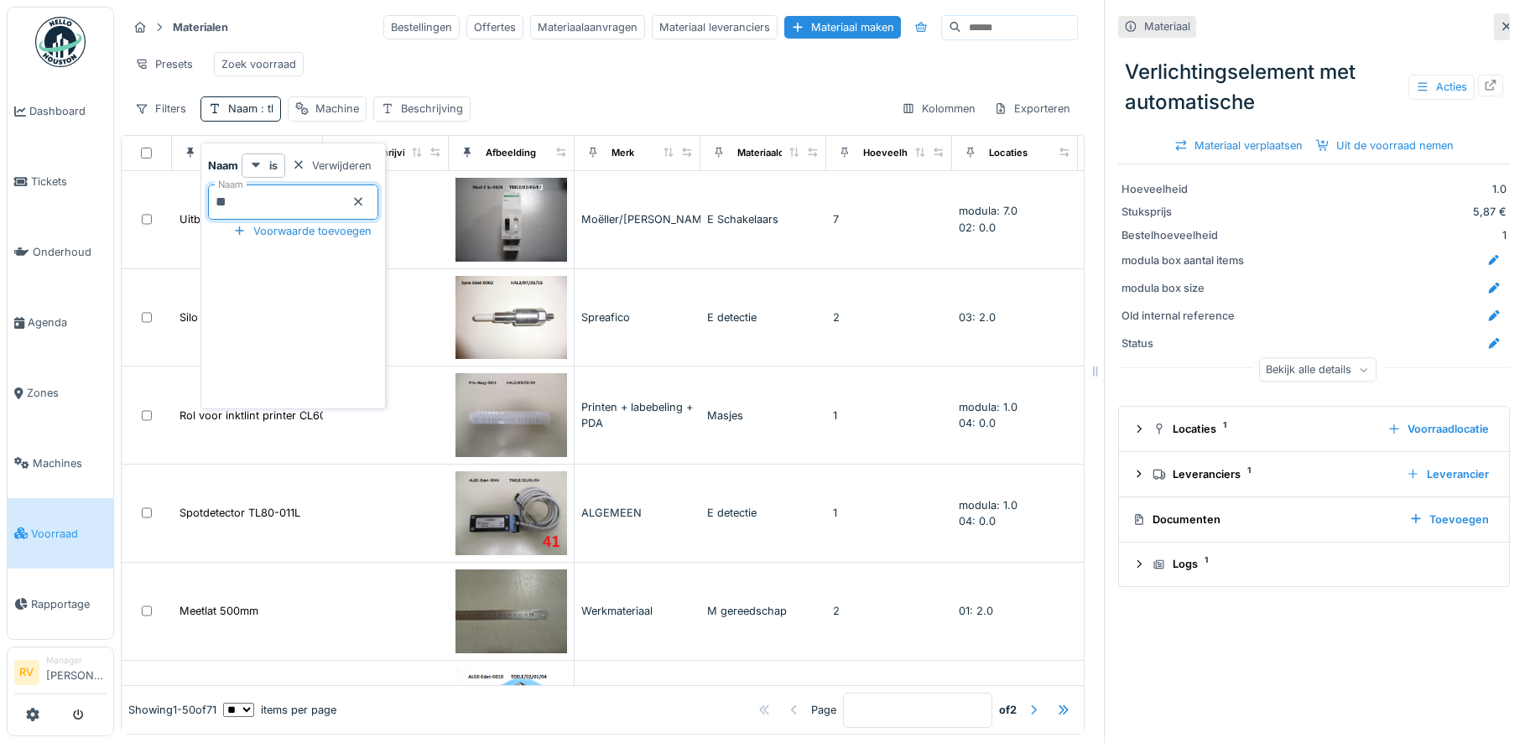
click at [1027, 702] on div at bounding box center [1033, 710] width 13 height 16
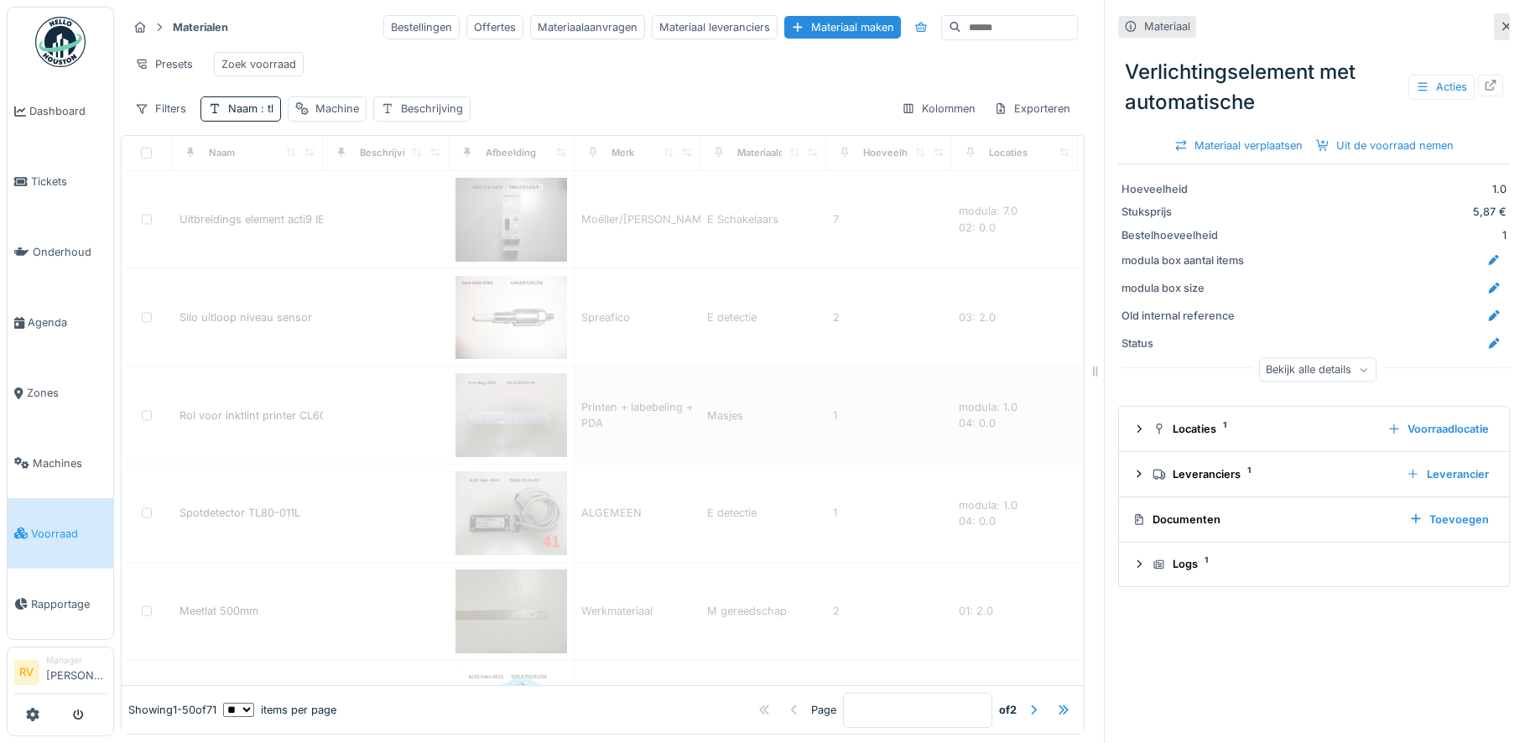
type input "*"
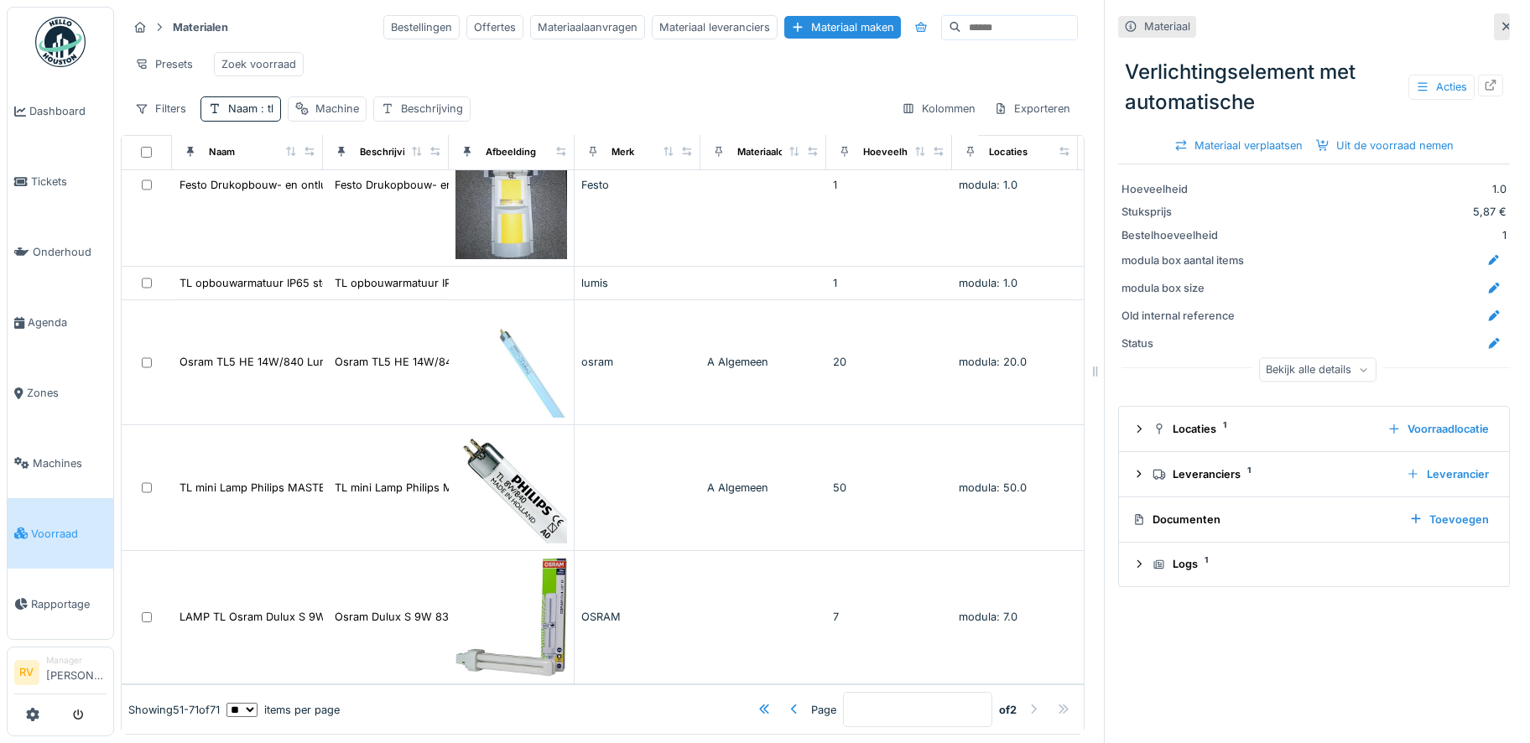
scroll to position [1381, 0]
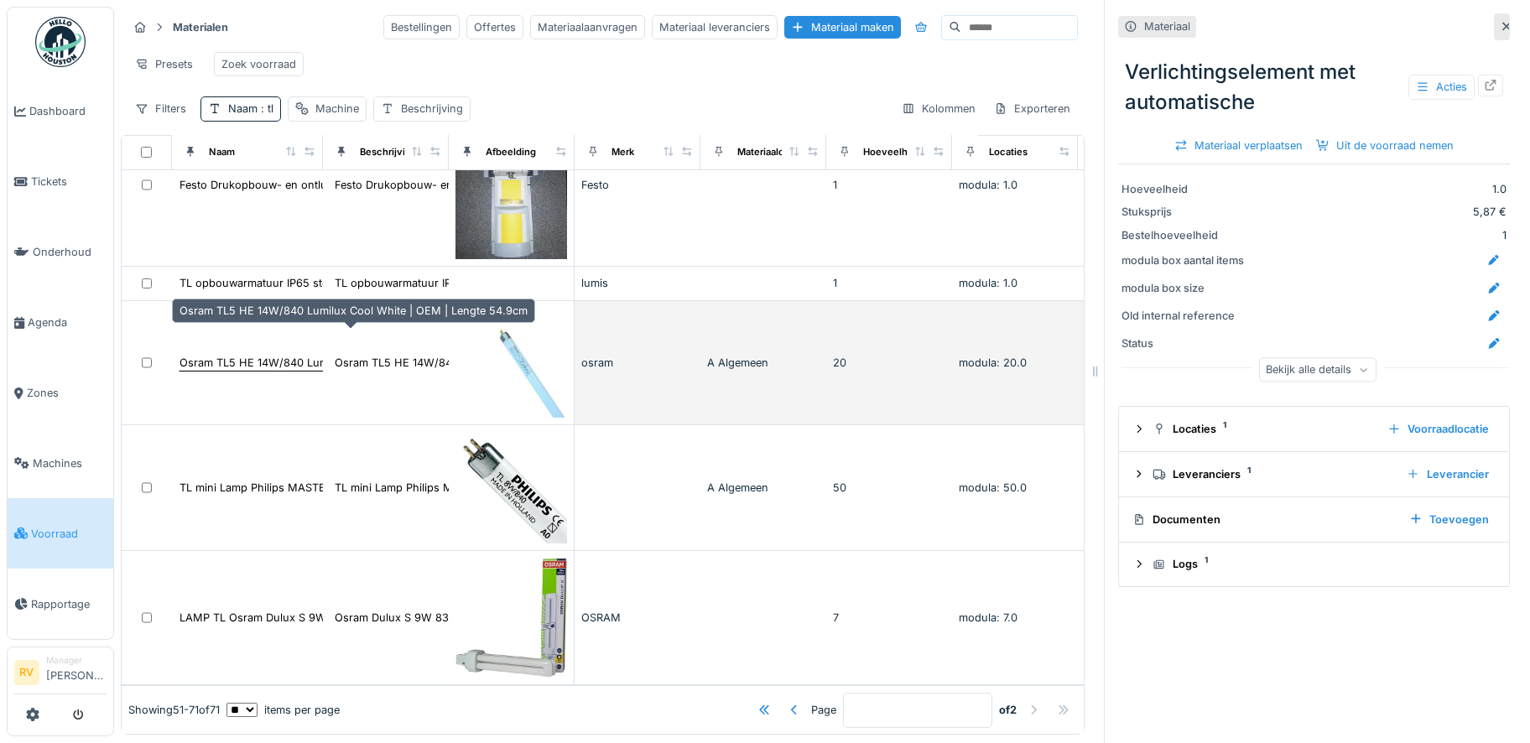
click at [242, 355] on div "Osram TL5 HE 14W/840 Lumilux Cool White | OEM | Lengte 54.9cm" at bounding box center [353, 363] width 348 height 16
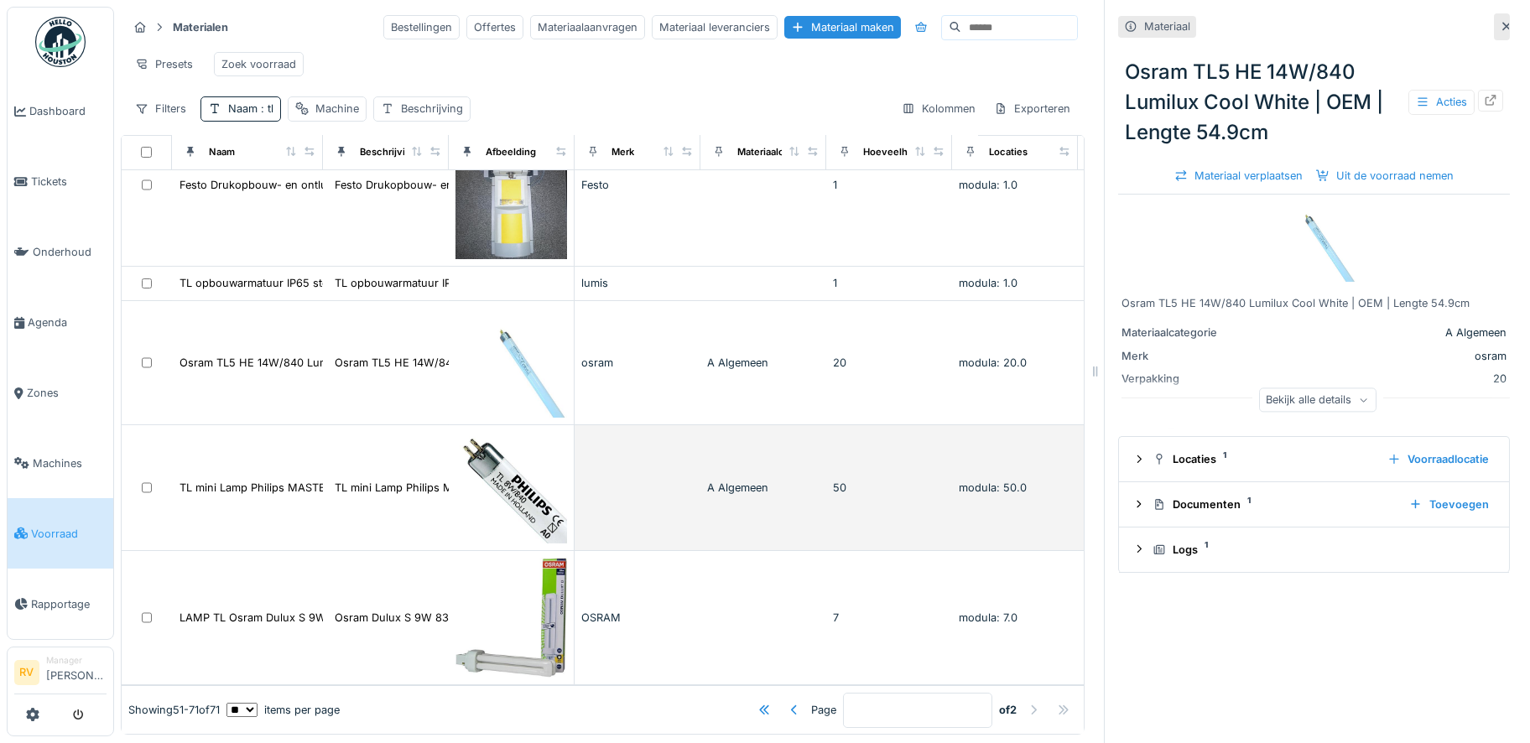
click at [368, 460] on td "TL mini Lamp Philips MASTER Super 80 T5 Short 8..." at bounding box center [386, 488] width 126 height 126
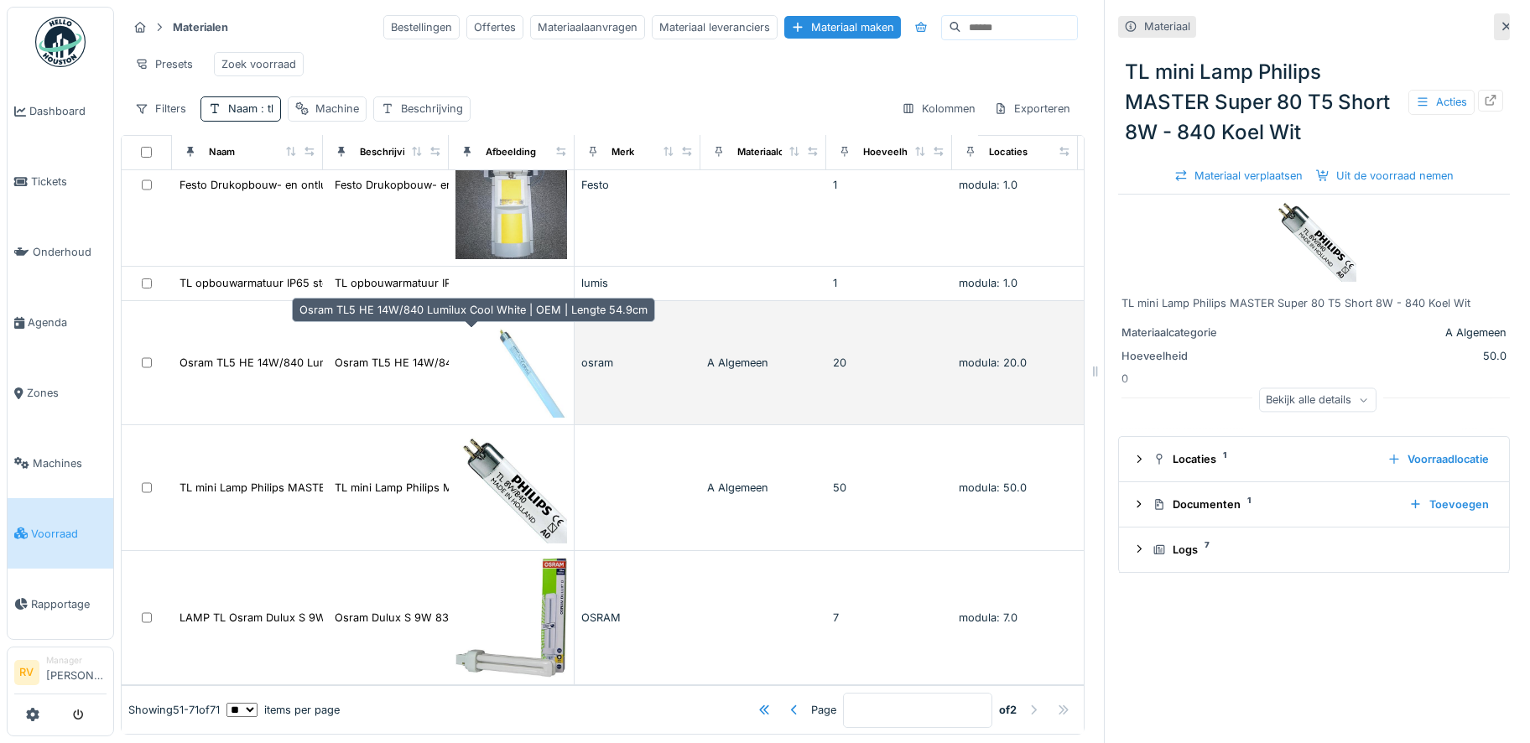
click at [377, 355] on div "Osram TL5 HE 14W/840 Lumilux Cool White | OEM |..." at bounding box center [474, 363] width 278 height 16
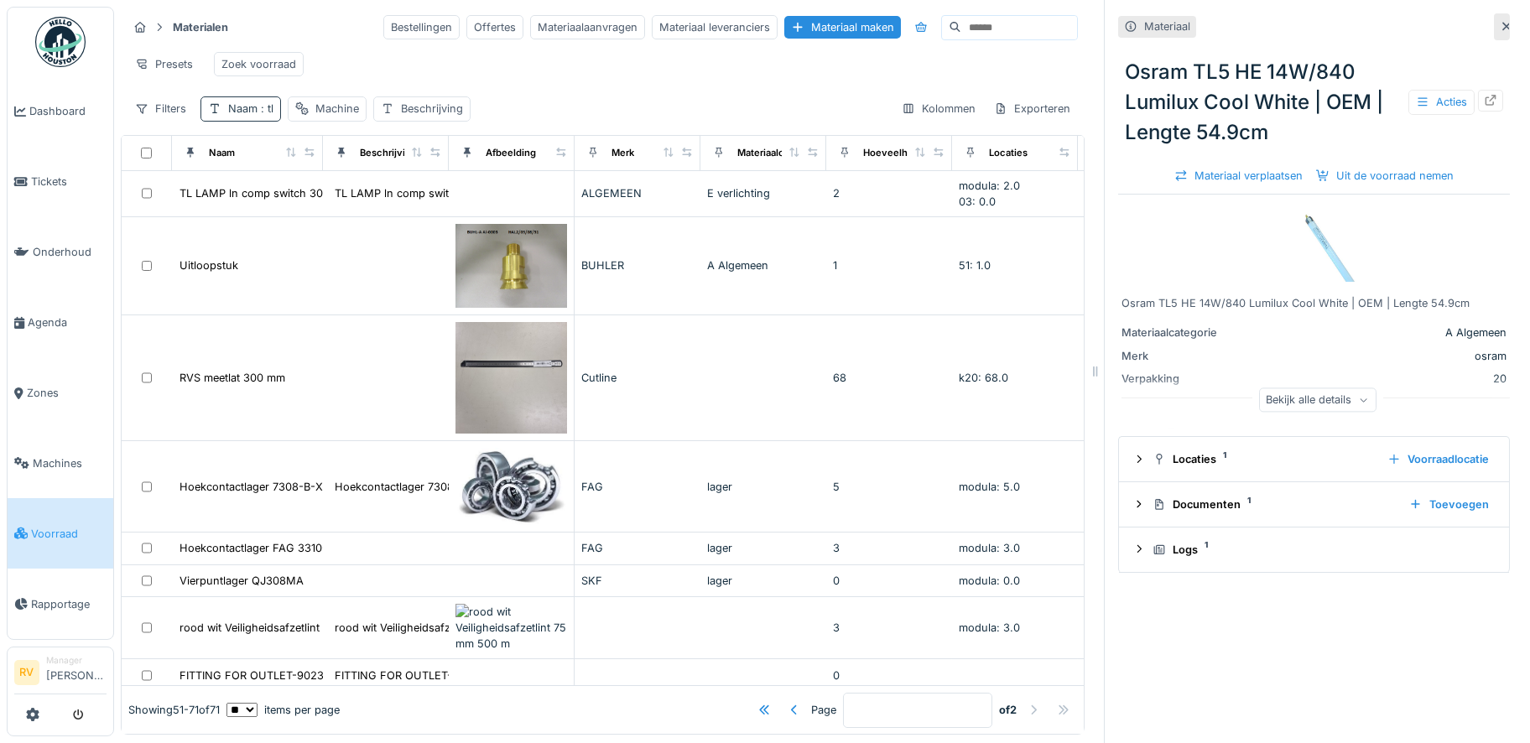
click at [260, 111] on div "Naam : tl" at bounding box center [240, 108] width 81 height 24
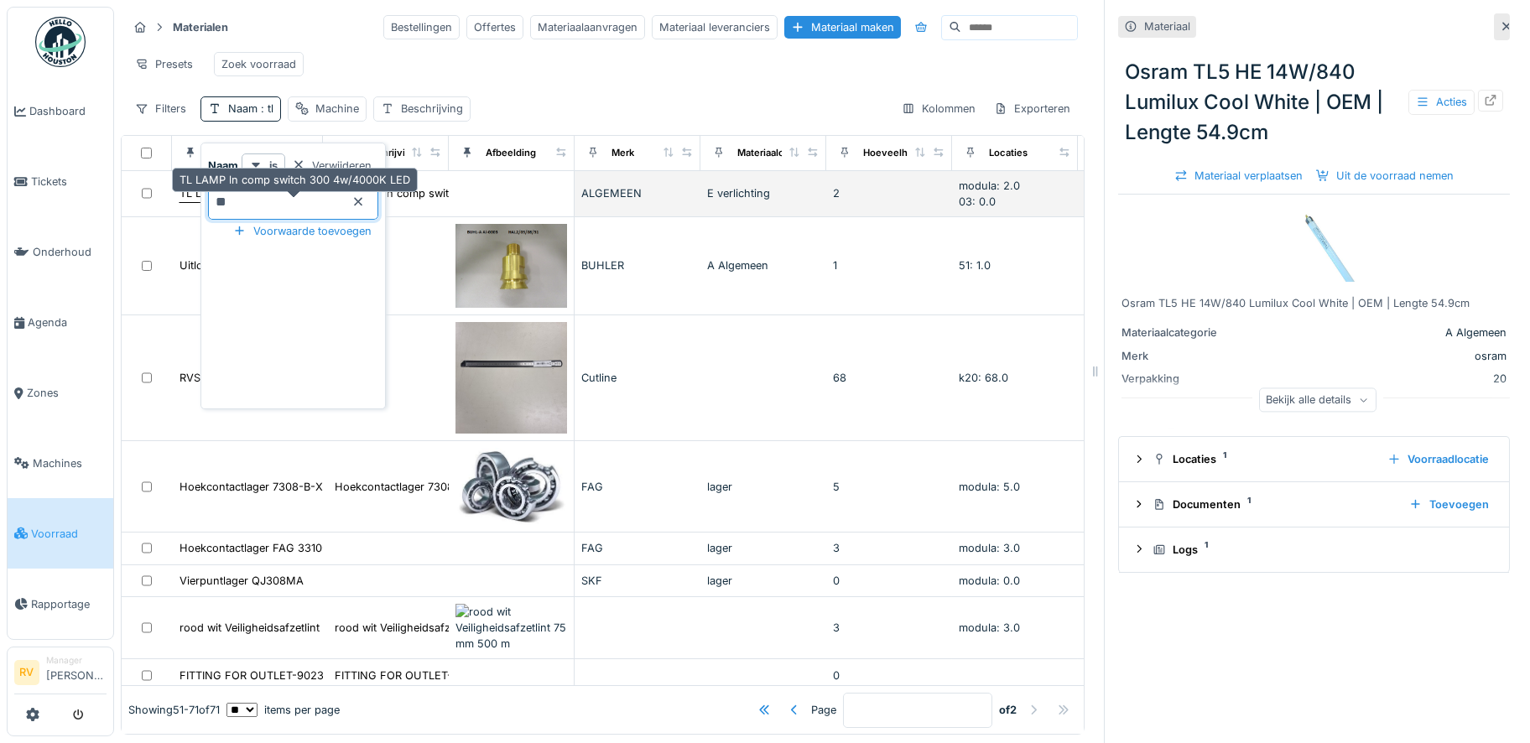
drag, startPoint x: 237, startPoint y: 200, endPoint x: 192, endPoint y: 200, distance: 45.3
click at [192, 200] on body "Dashboard Tickets Onderhoud Agenda Zones Machines Voorraad Rapportage RV Manage…" at bounding box center [765, 371] width 1530 height 743
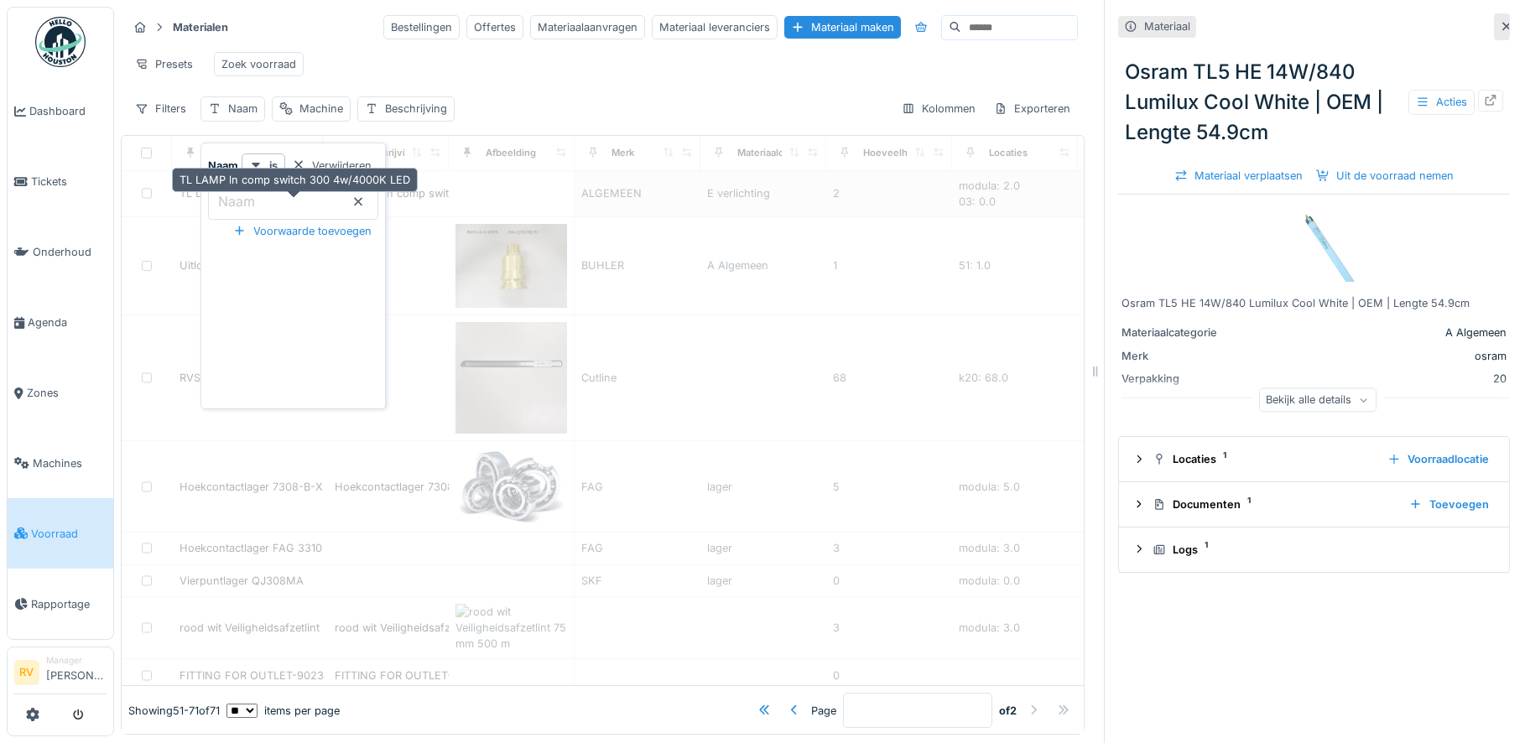
type input "*"
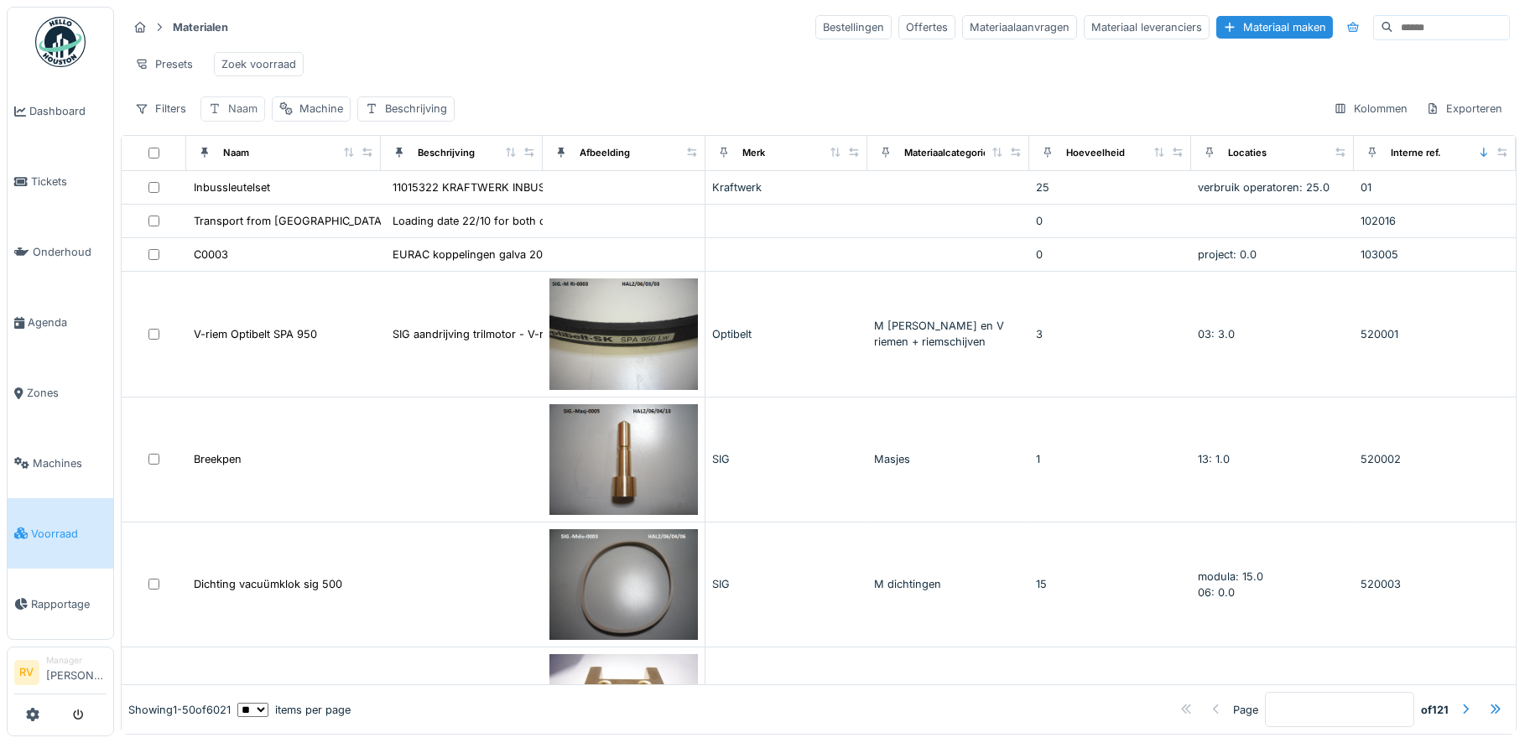
click at [251, 117] on div "Naam" at bounding box center [242, 109] width 29 height 16
click at [260, 206] on input "Naam" at bounding box center [293, 202] width 170 height 35
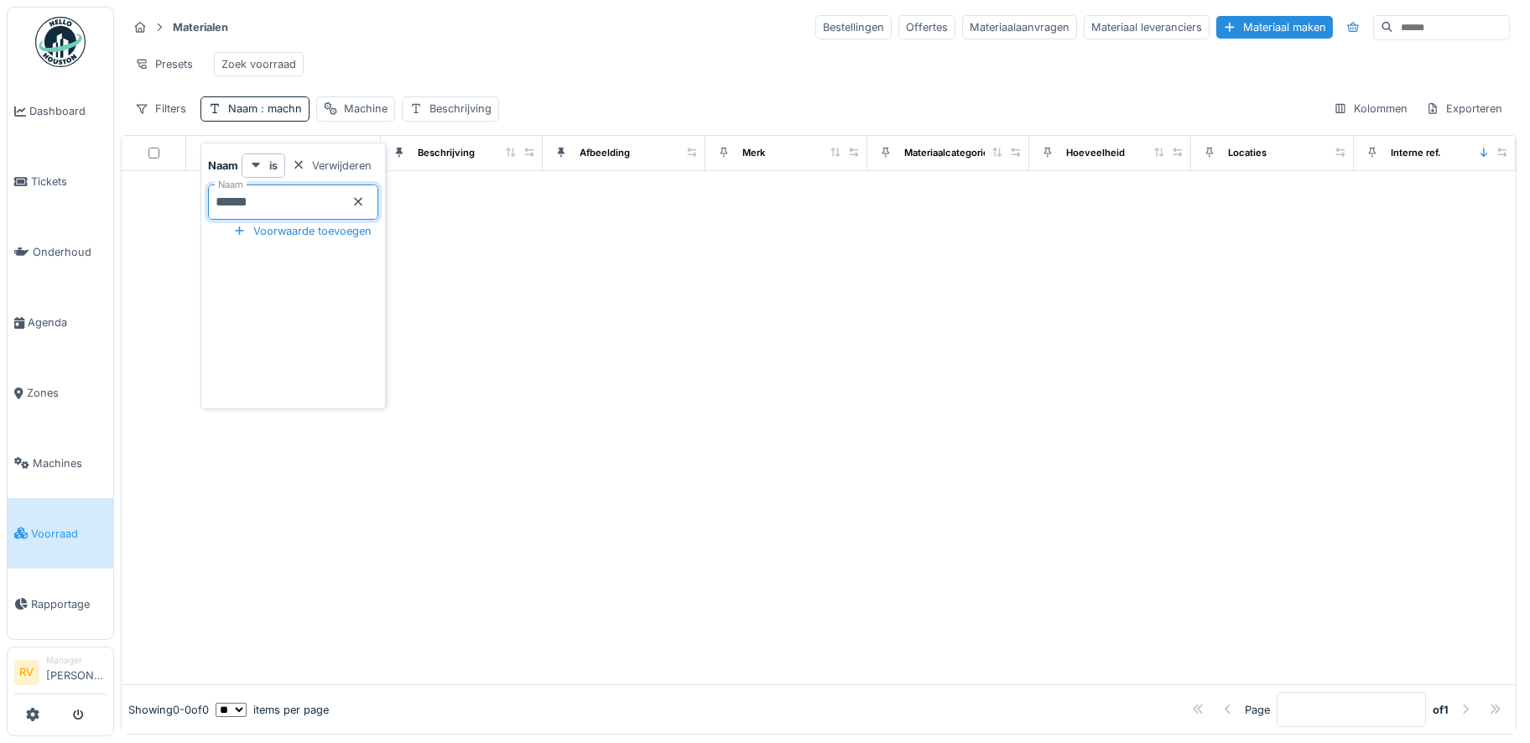
type input "*******"
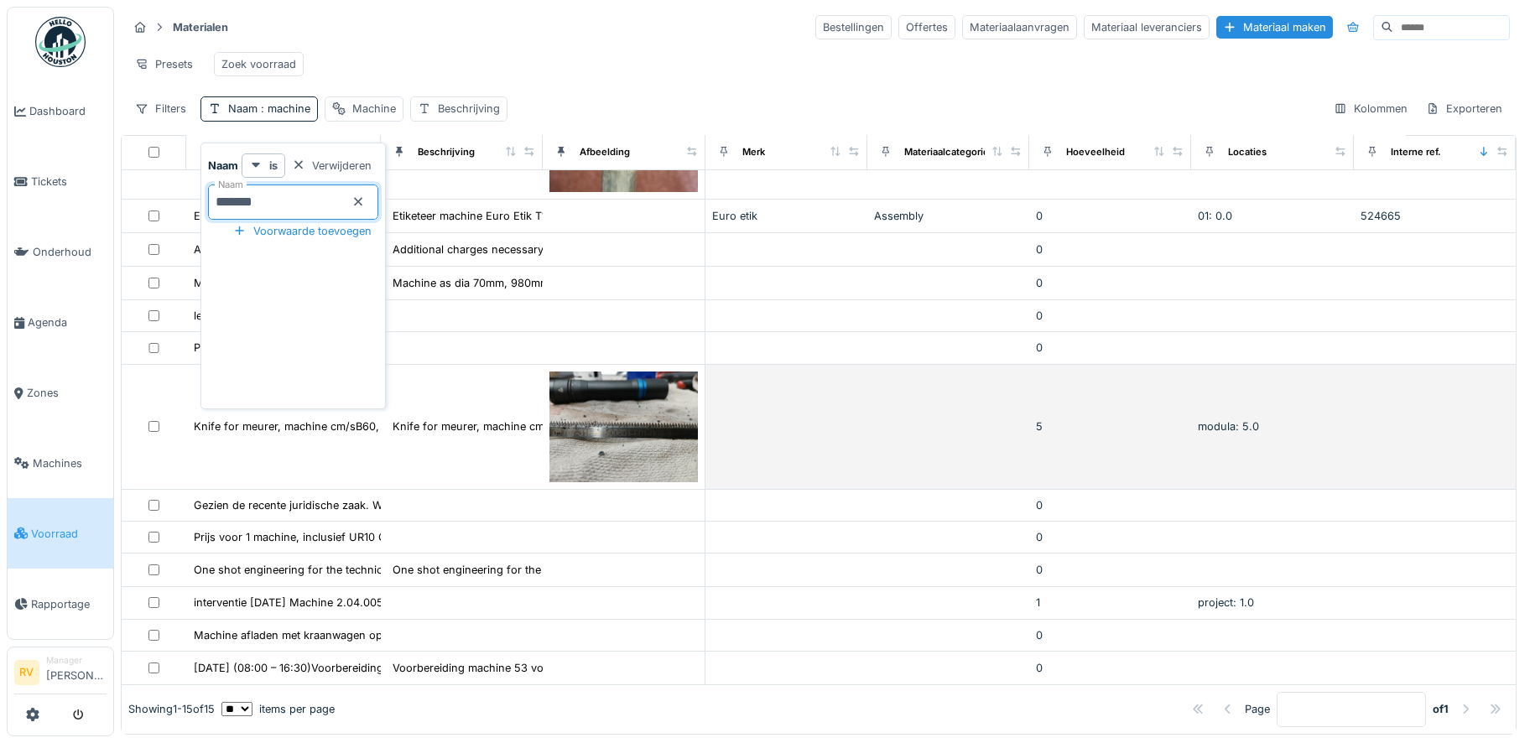
click at [478, 425] on td "Knife for meurer, machine cm/sB60, no.76.959.09..." at bounding box center [462, 427] width 162 height 125
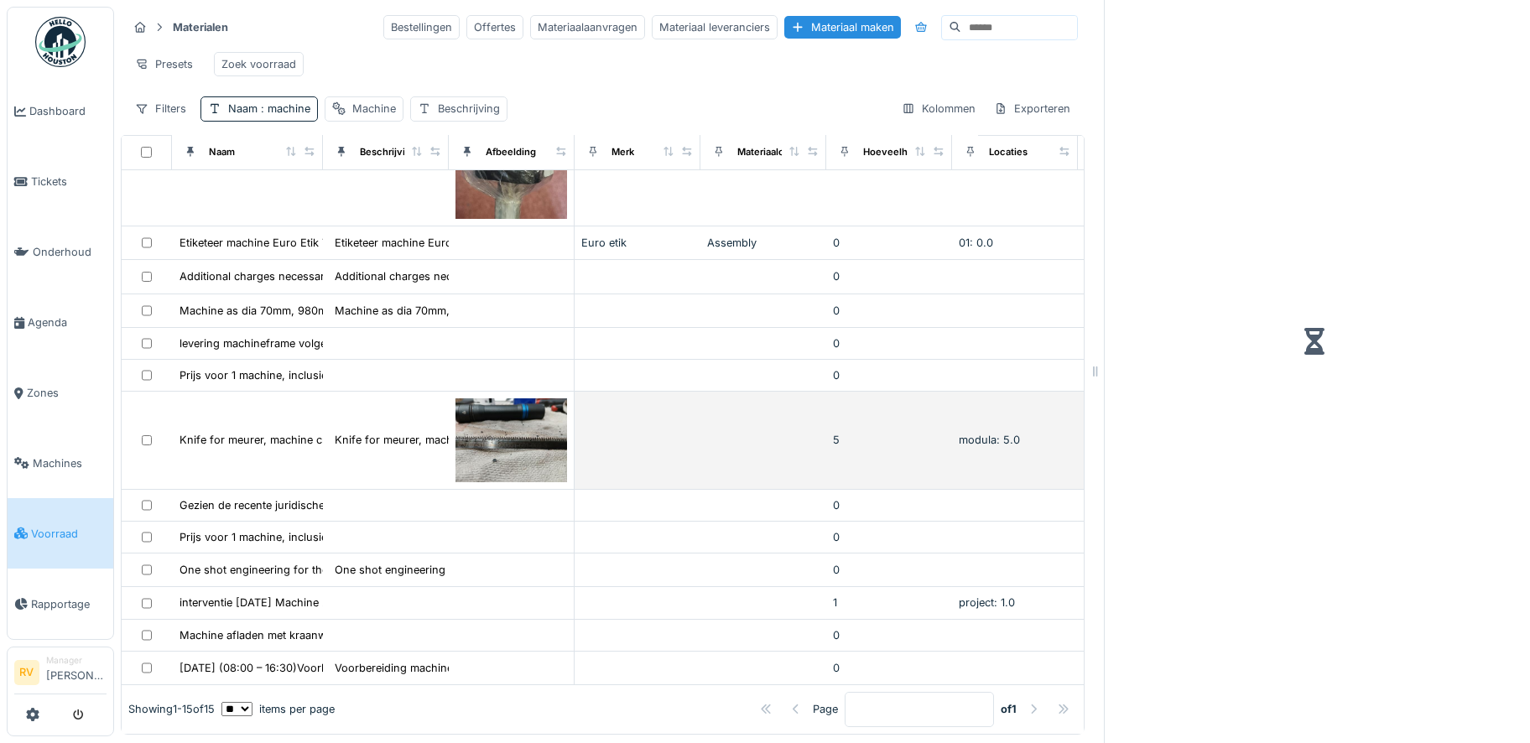
scroll to position [390, 0]
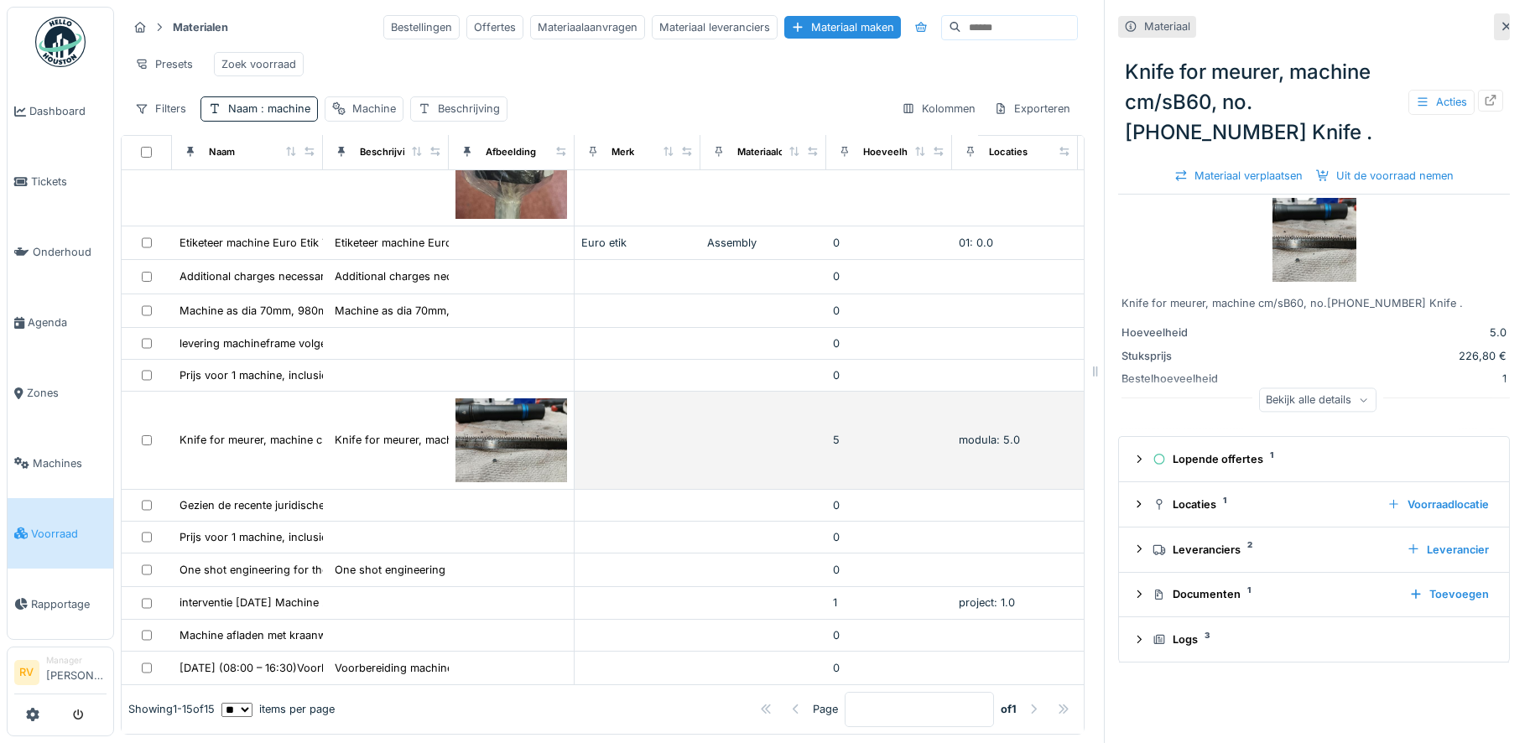
click at [522, 399] on img at bounding box center [511, 440] width 112 height 84
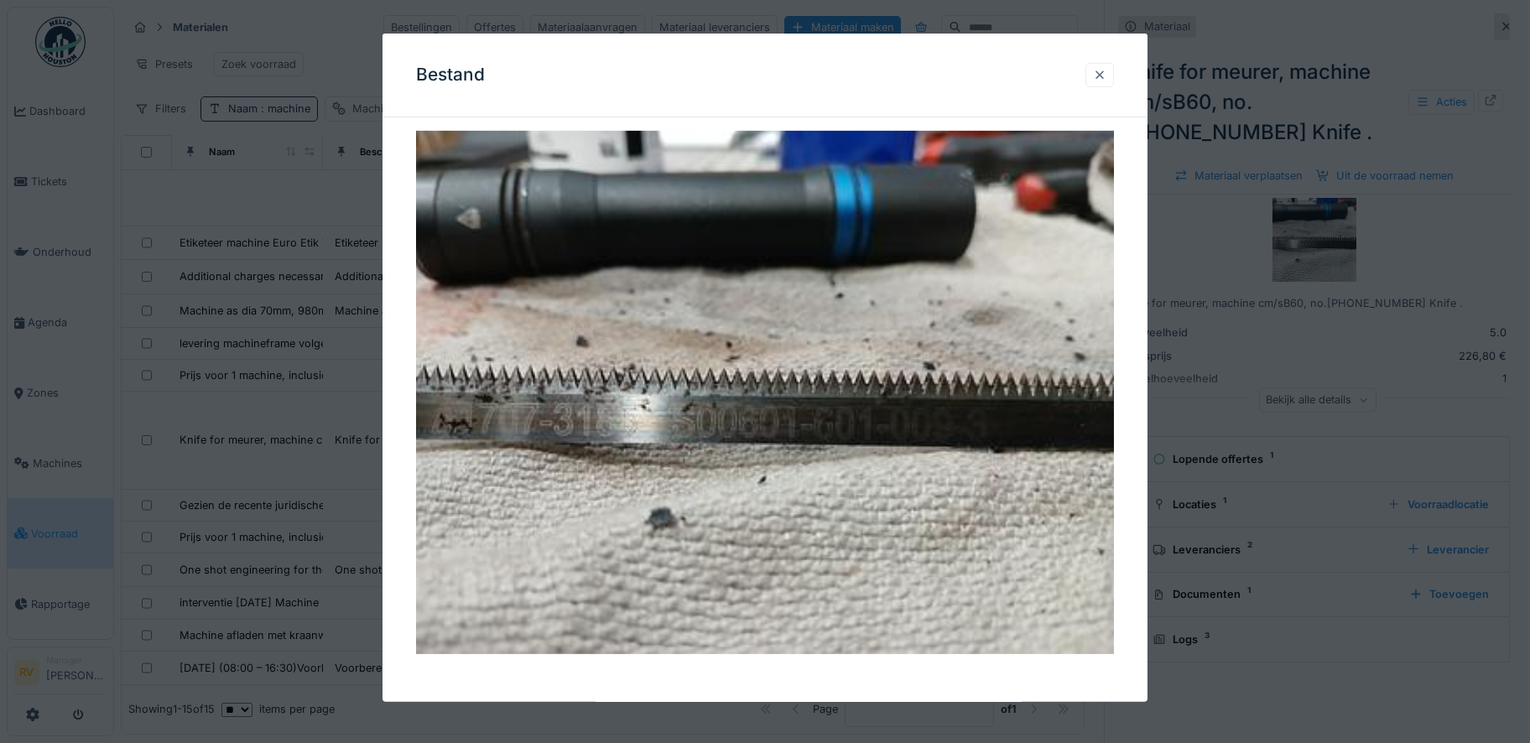
click at [1106, 79] on div at bounding box center [1099, 75] width 13 height 16
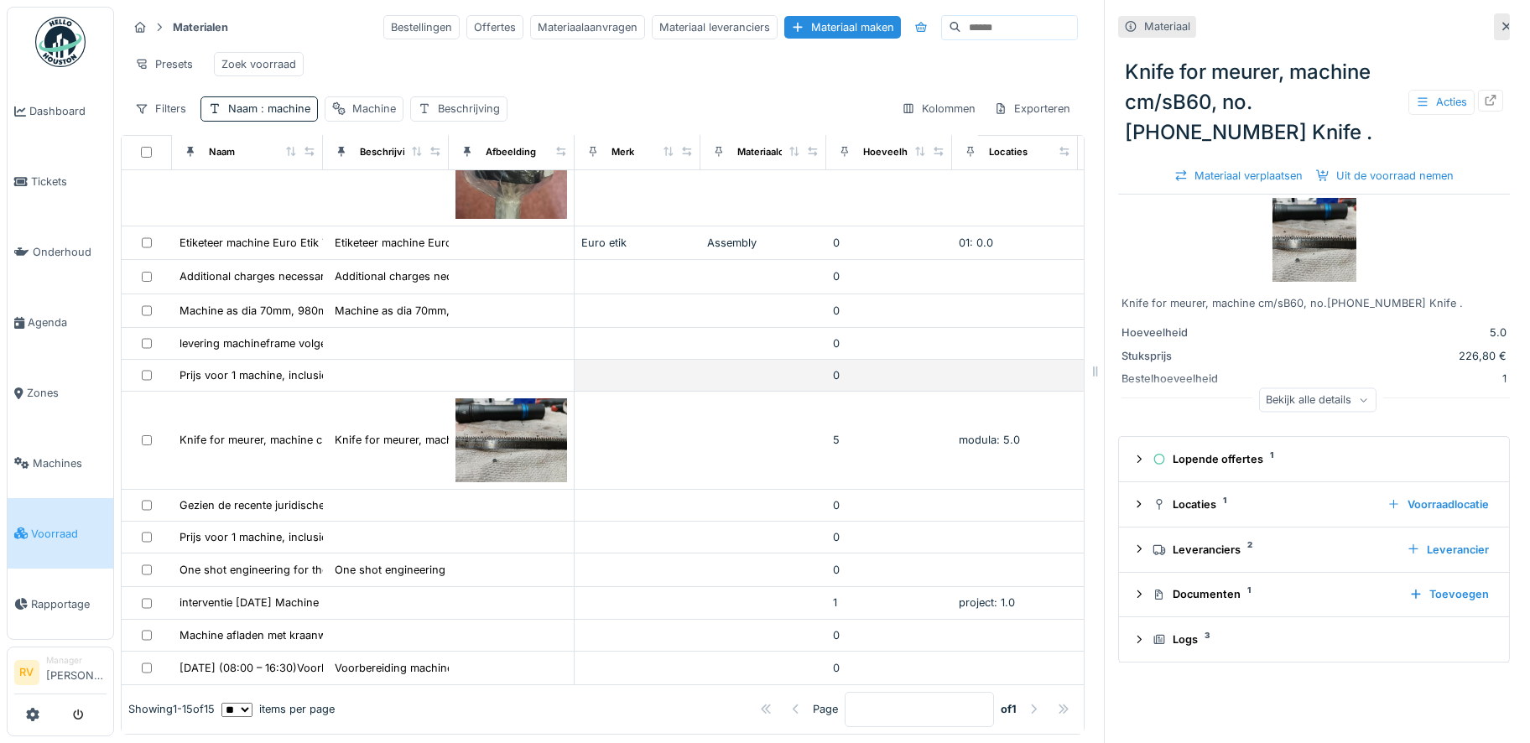
scroll to position [0, 0]
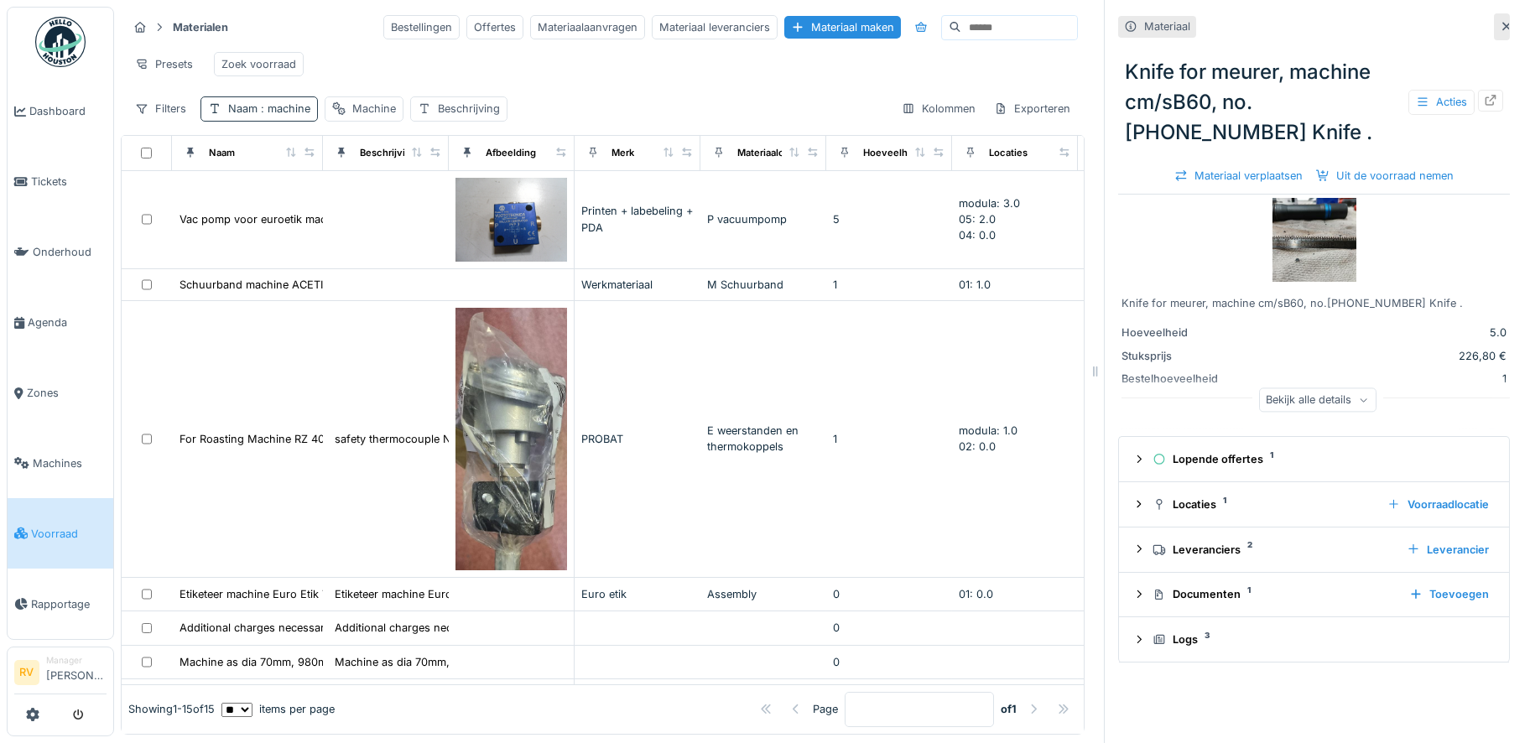
click at [275, 115] on span ": machine" at bounding box center [284, 108] width 53 height 13
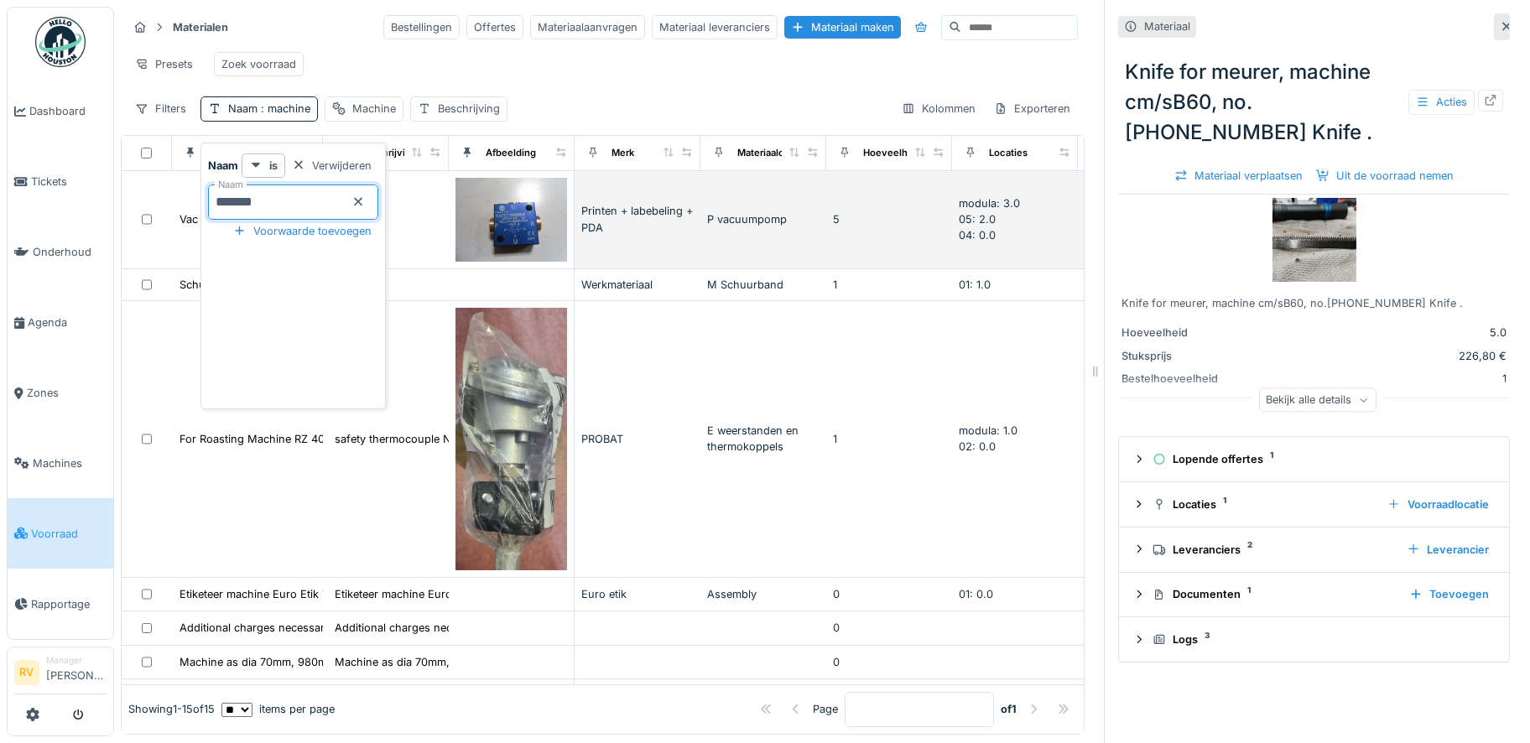
drag, startPoint x: 282, startPoint y: 204, endPoint x: 185, endPoint y: 191, distance: 97.3
click at [185, 191] on body "Dashboard Tickets Onderhoud Agenda Zones Machines Voorraad Rapportage RV Manage…" at bounding box center [765, 371] width 1530 height 743
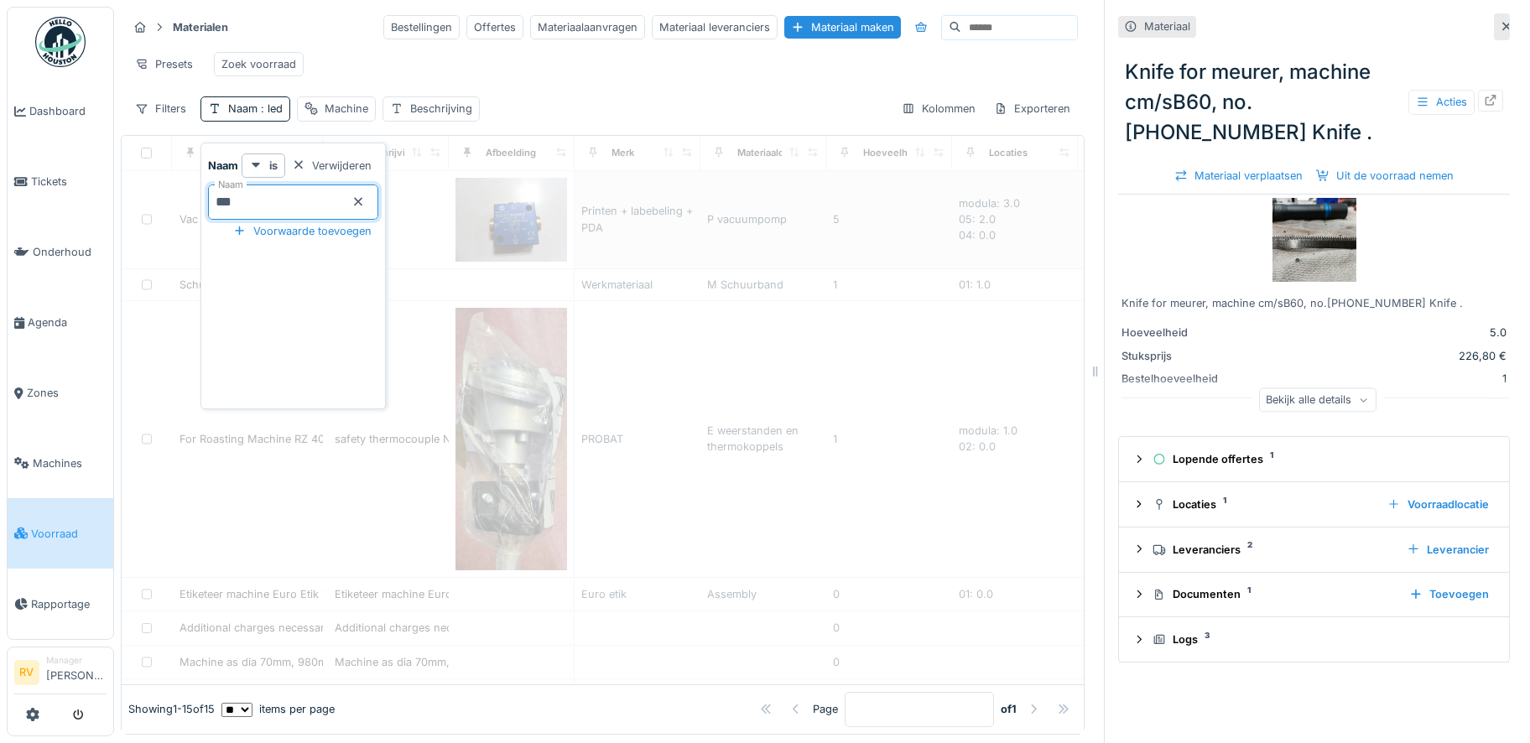
type input "***"
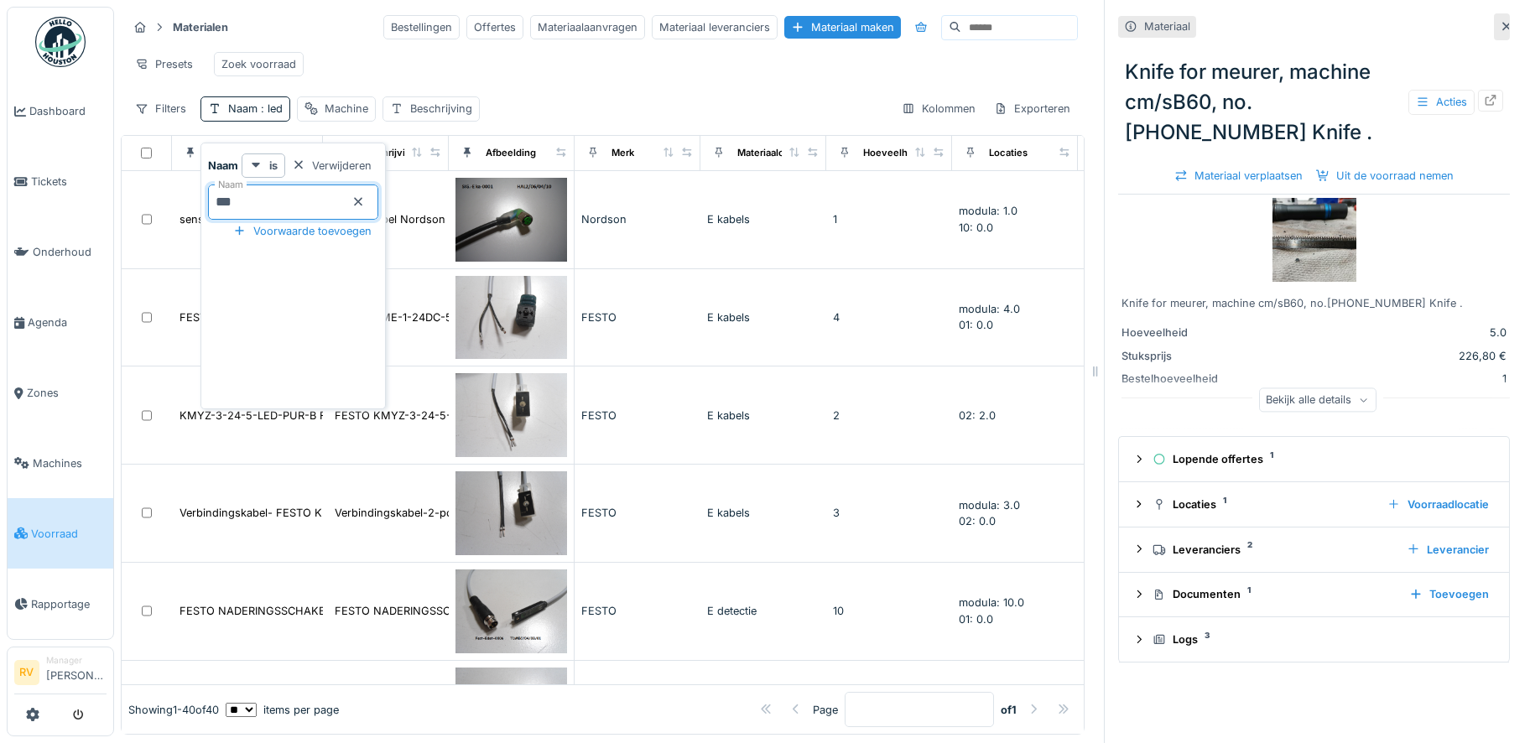
click at [513, 72] on div "Presets Zoek voorraad" at bounding box center [602, 64] width 950 height 38
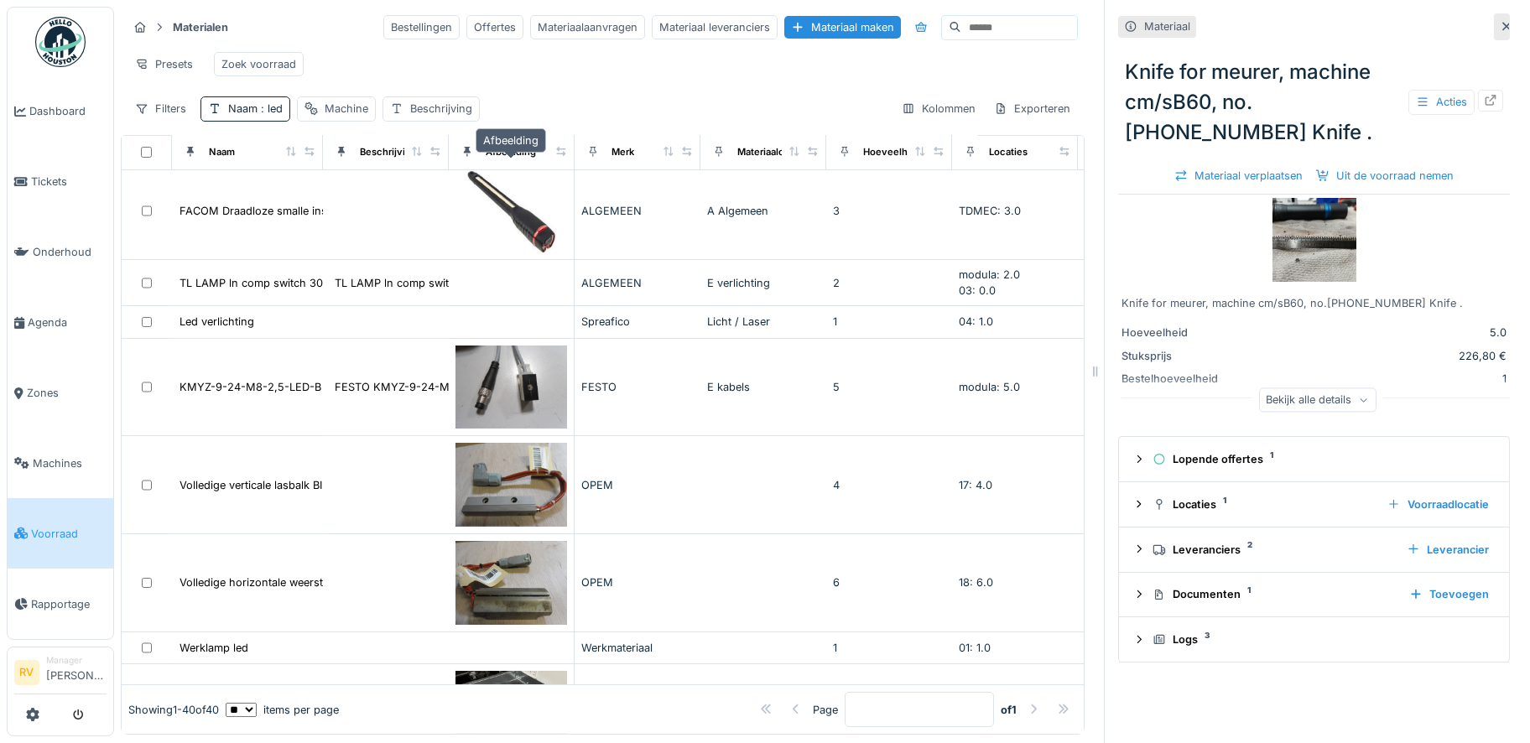
scroll to position [1957, 0]
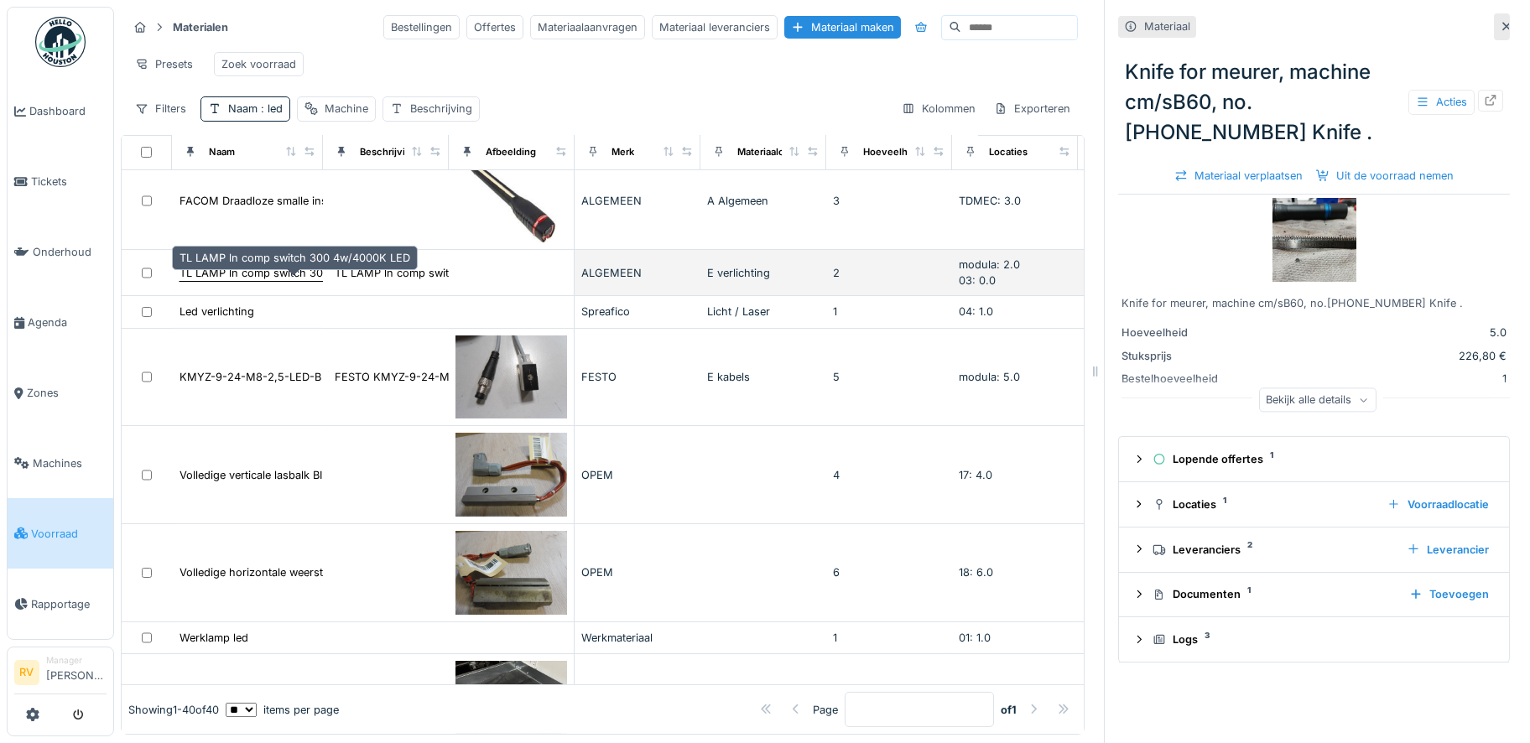
click at [266, 281] on div "TL LAMP ln comp switch 300 4w/4000K LED" at bounding box center [294, 273] width 231 height 16
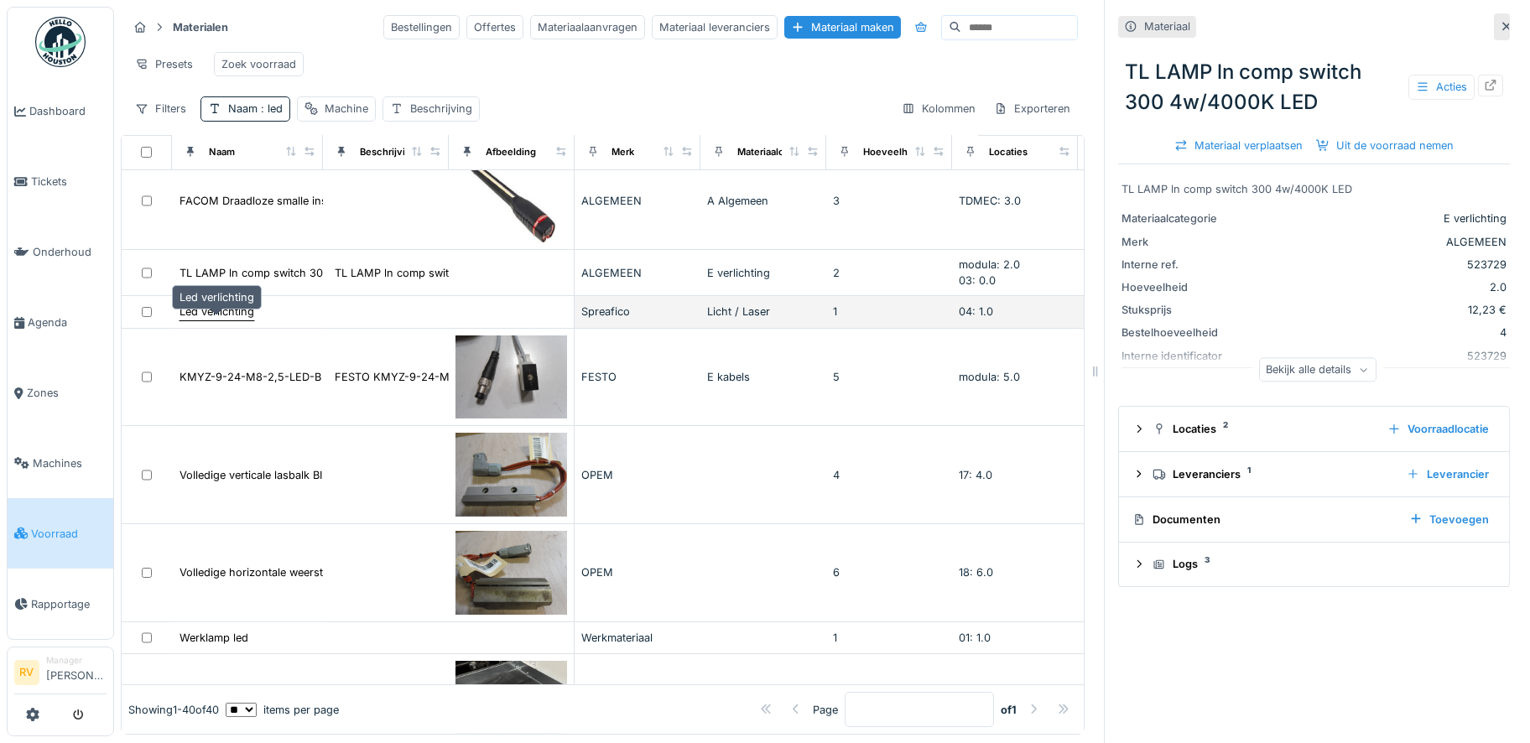
click at [248, 320] on div "Led verlichting" at bounding box center [216, 312] width 75 height 16
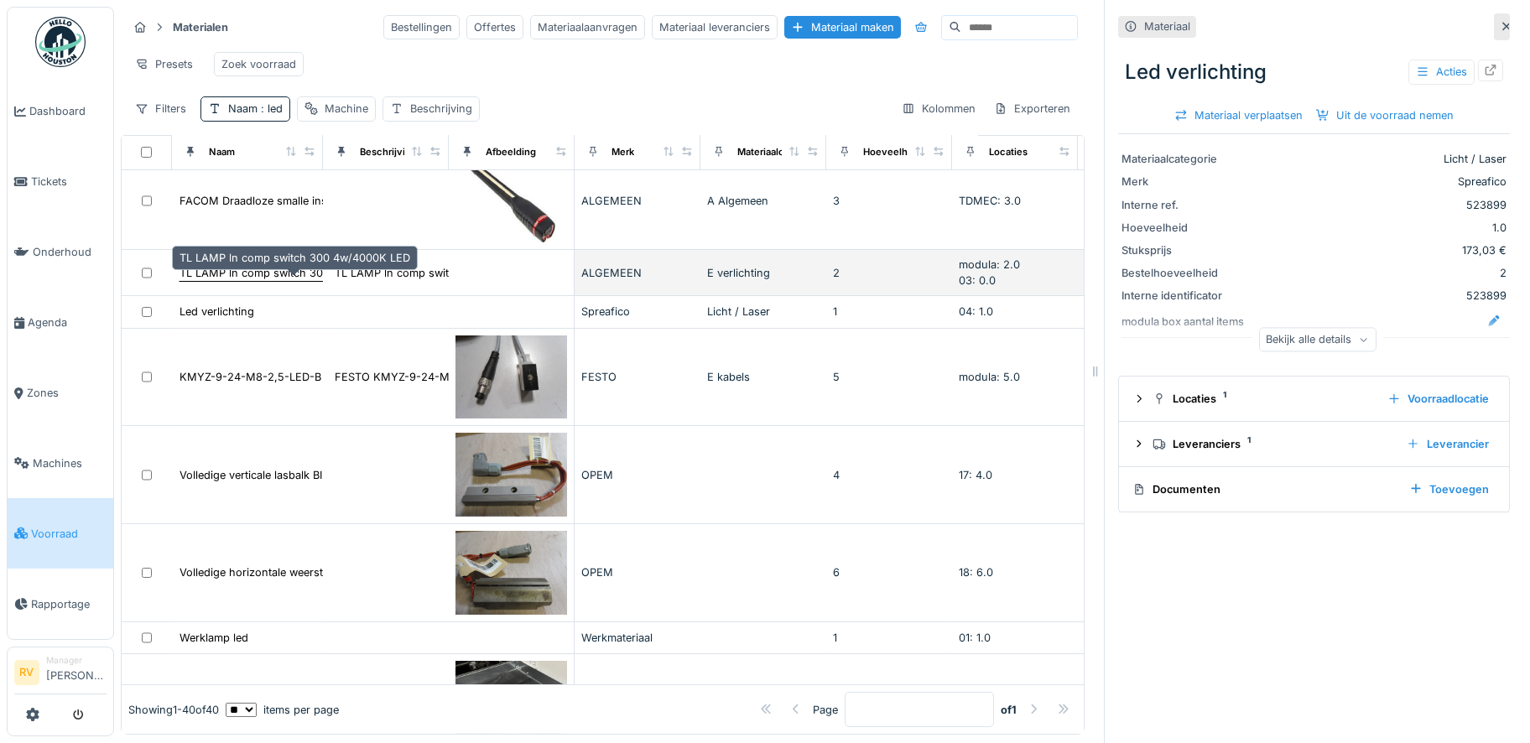
click at [254, 281] on div "TL LAMP ln comp switch 300 4w/4000K LED" at bounding box center [294, 273] width 231 height 16
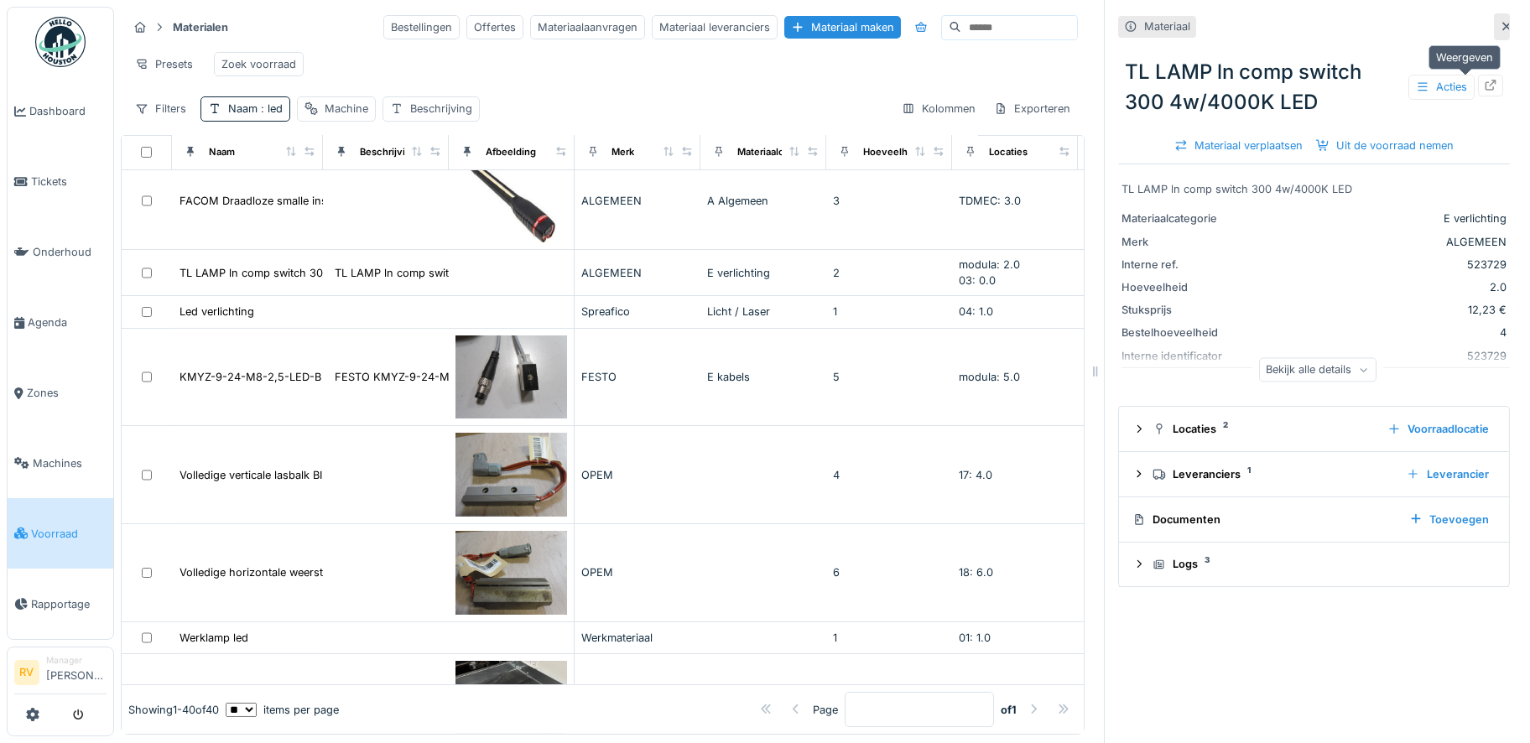
click at [1484, 81] on icon at bounding box center [1490, 85] width 13 height 11
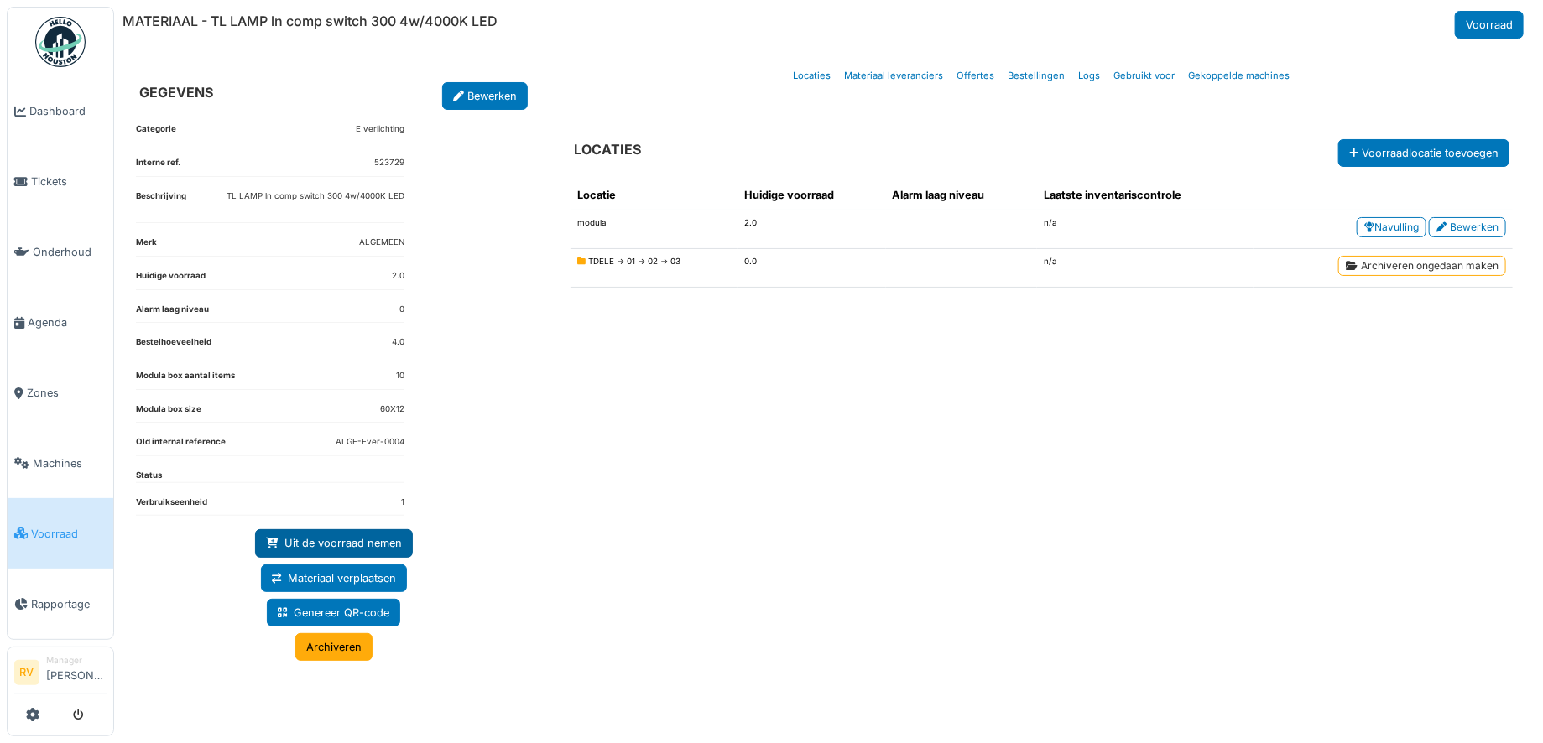
click at [315, 542] on link "Uit de voorraad nemen" at bounding box center [334, 543] width 158 height 28
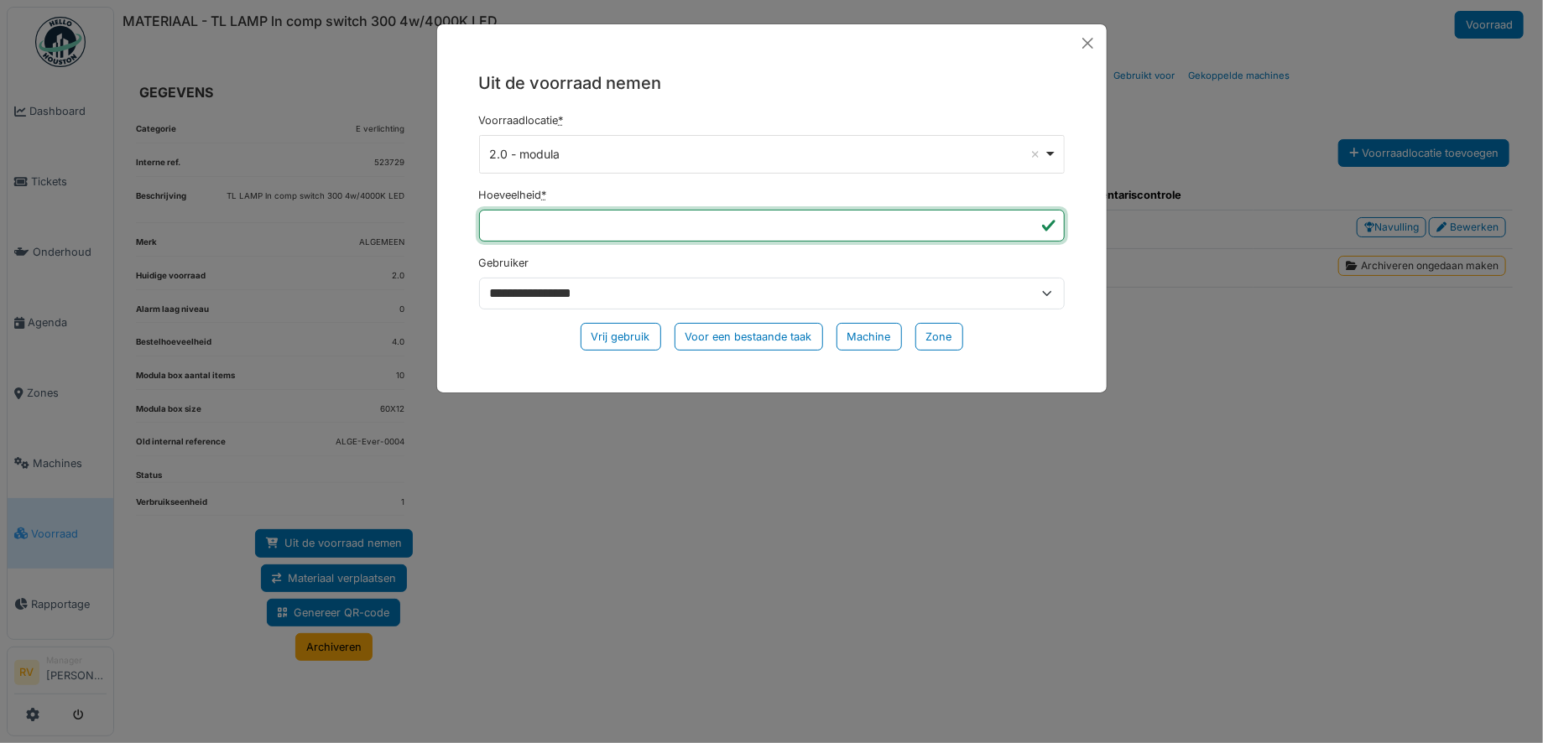
click at [539, 226] on input "*" at bounding box center [771, 226] width 585 height 32
type input "*"
click at [617, 328] on div "Vrij gebruik" at bounding box center [620, 337] width 81 height 28
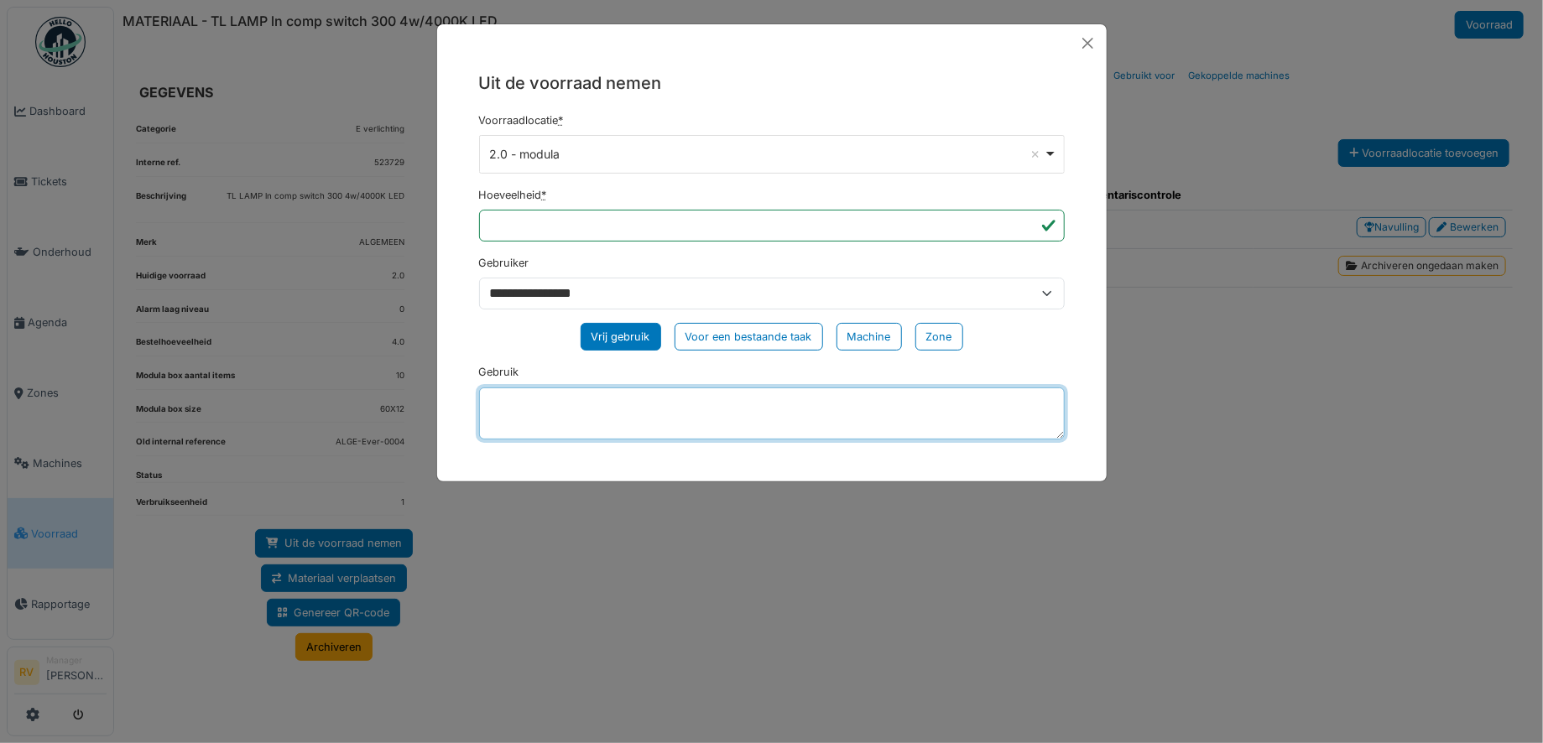
drag, startPoint x: 512, startPoint y: 395, endPoint x: 523, endPoint y: 403, distance: 13.3
click at [512, 396] on textarea "Gebruik" at bounding box center [771, 414] width 585 height 52
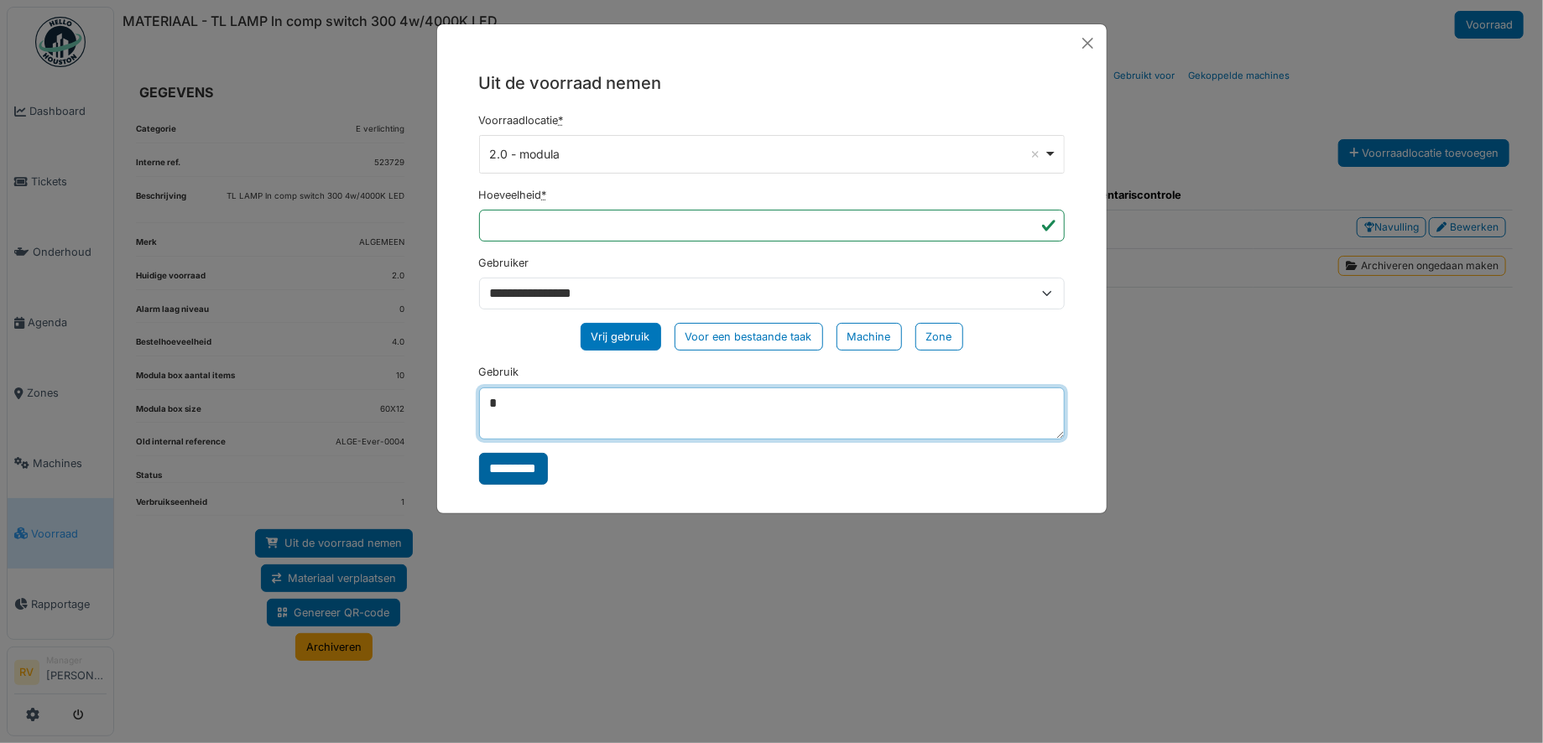
type textarea "*"
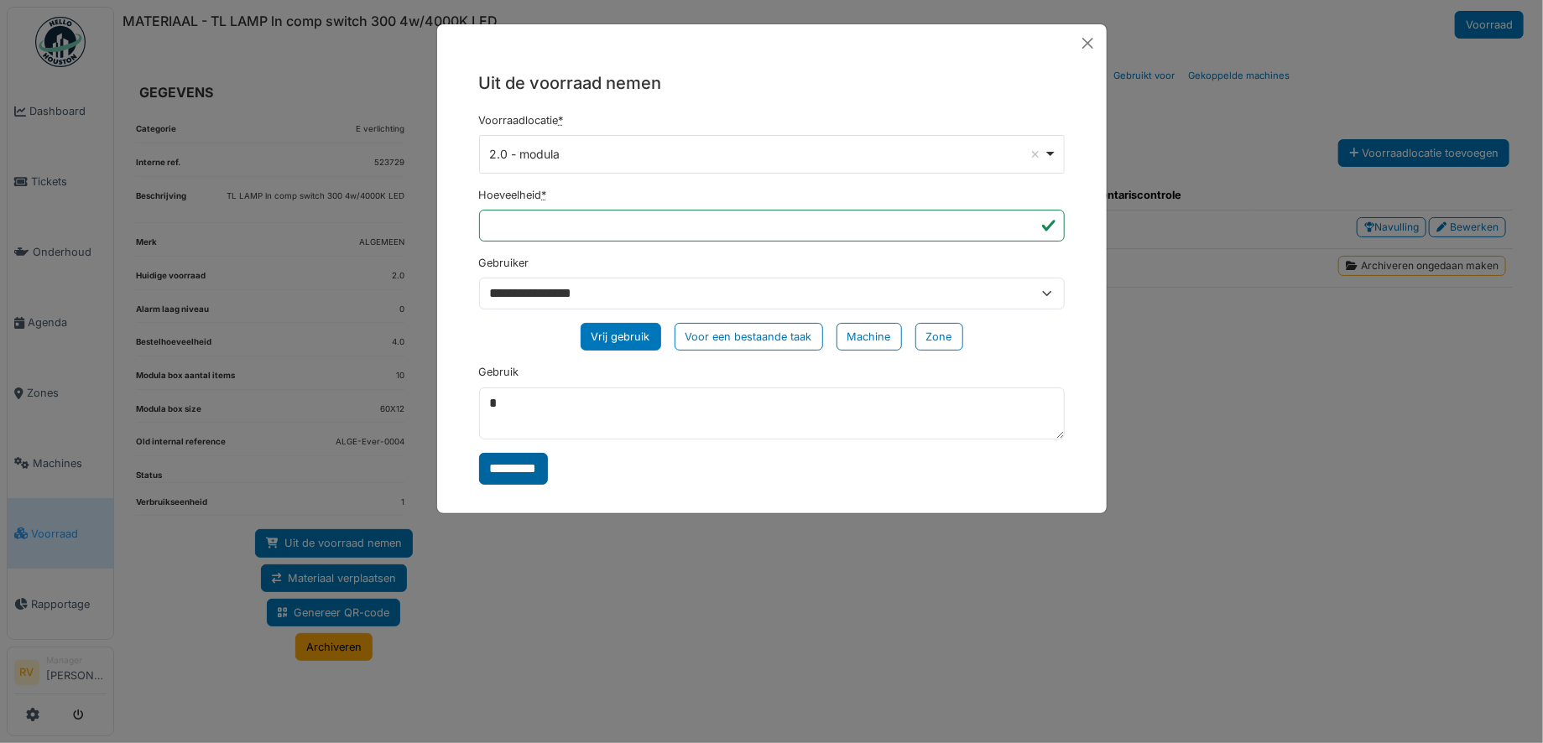
click at [514, 463] on input "*********" at bounding box center [513, 469] width 69 height 32
